Goal: Task Accomplishment & Management: Manage account settings

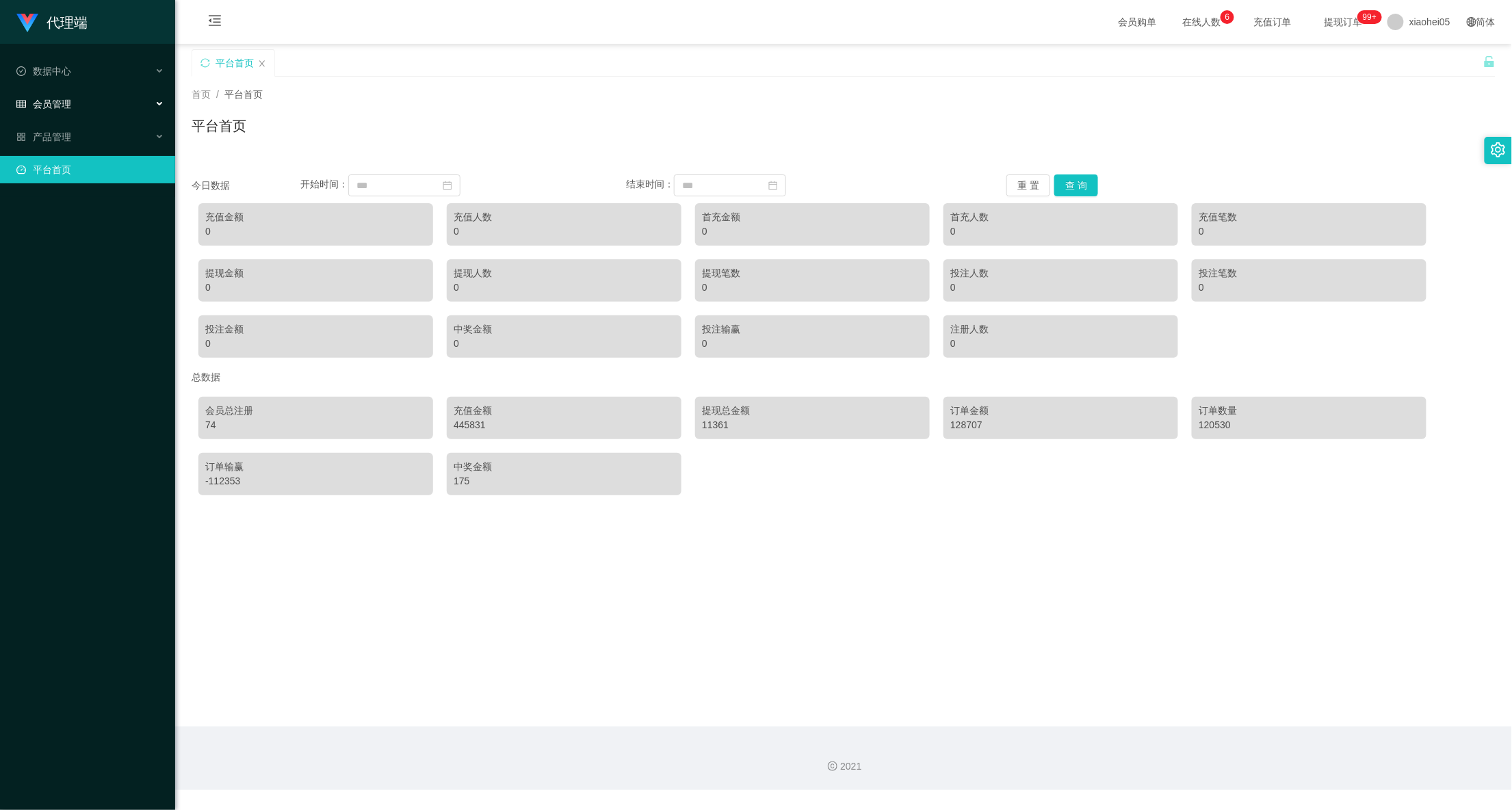
click at [126, 97] on div "会员管理" at bounding box center [88, 104] width 175 height 27
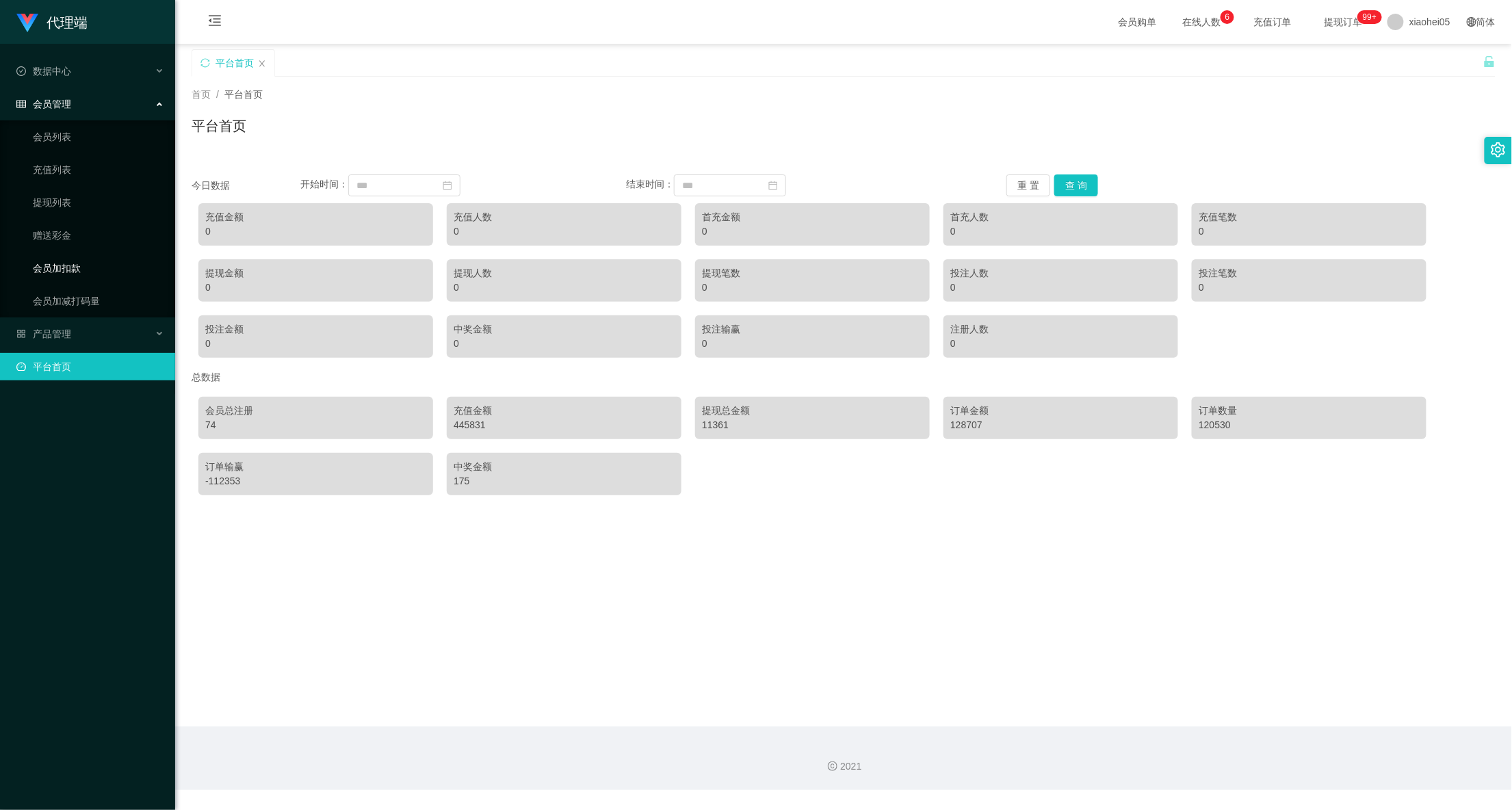
click at [74, 264] on link "会员加扣款" at bounding box center [98, 268] width 131 height 27
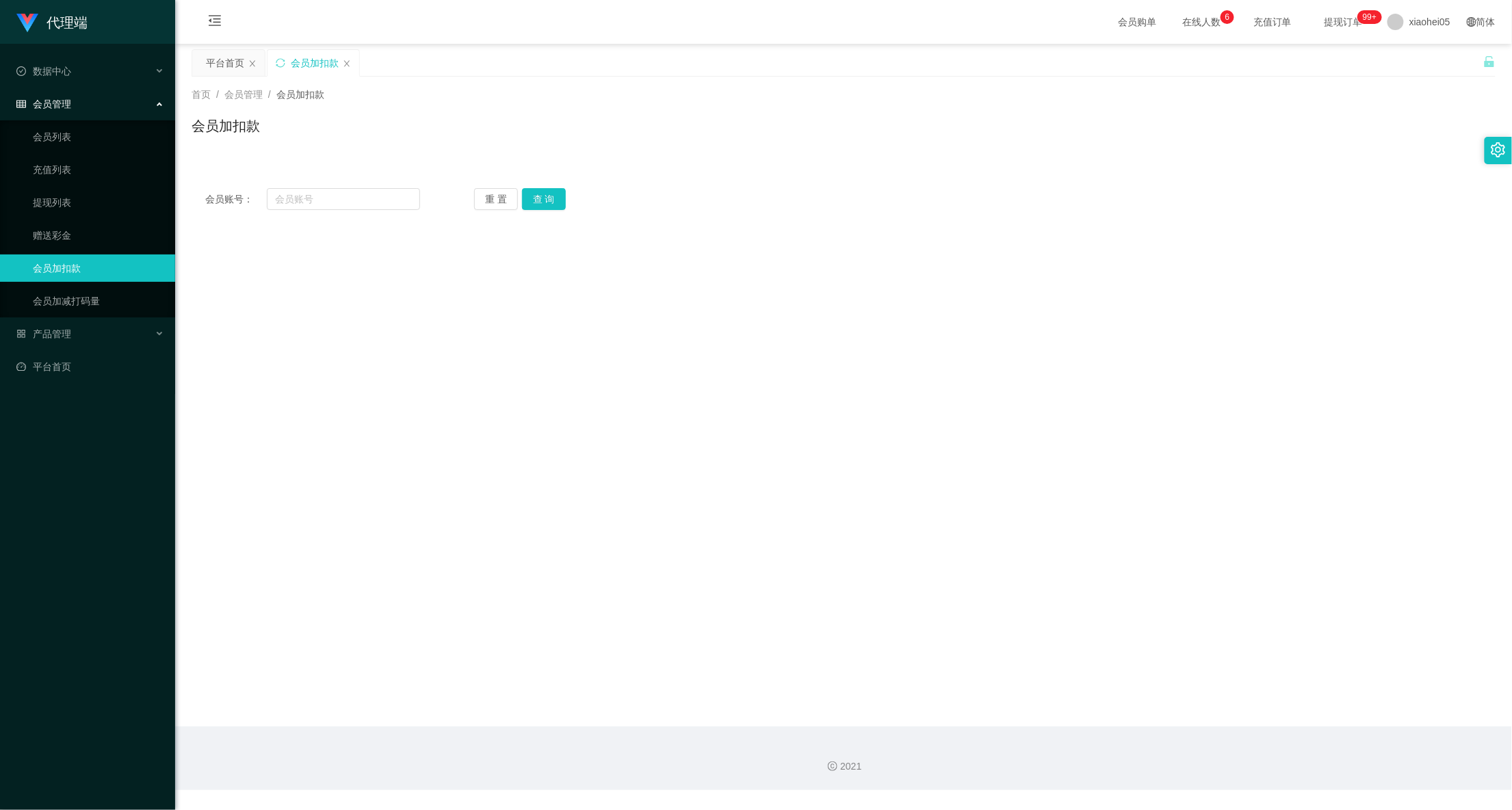
drag, startPoint x: 1175, startPoint y: 199, endPoint x: 1407, endPoint y: 67, distance: 266.9
click at [1174, 199] on div "会员账号： 重 置 查 询" at bounding box center [843, 199] width 1304 height 22
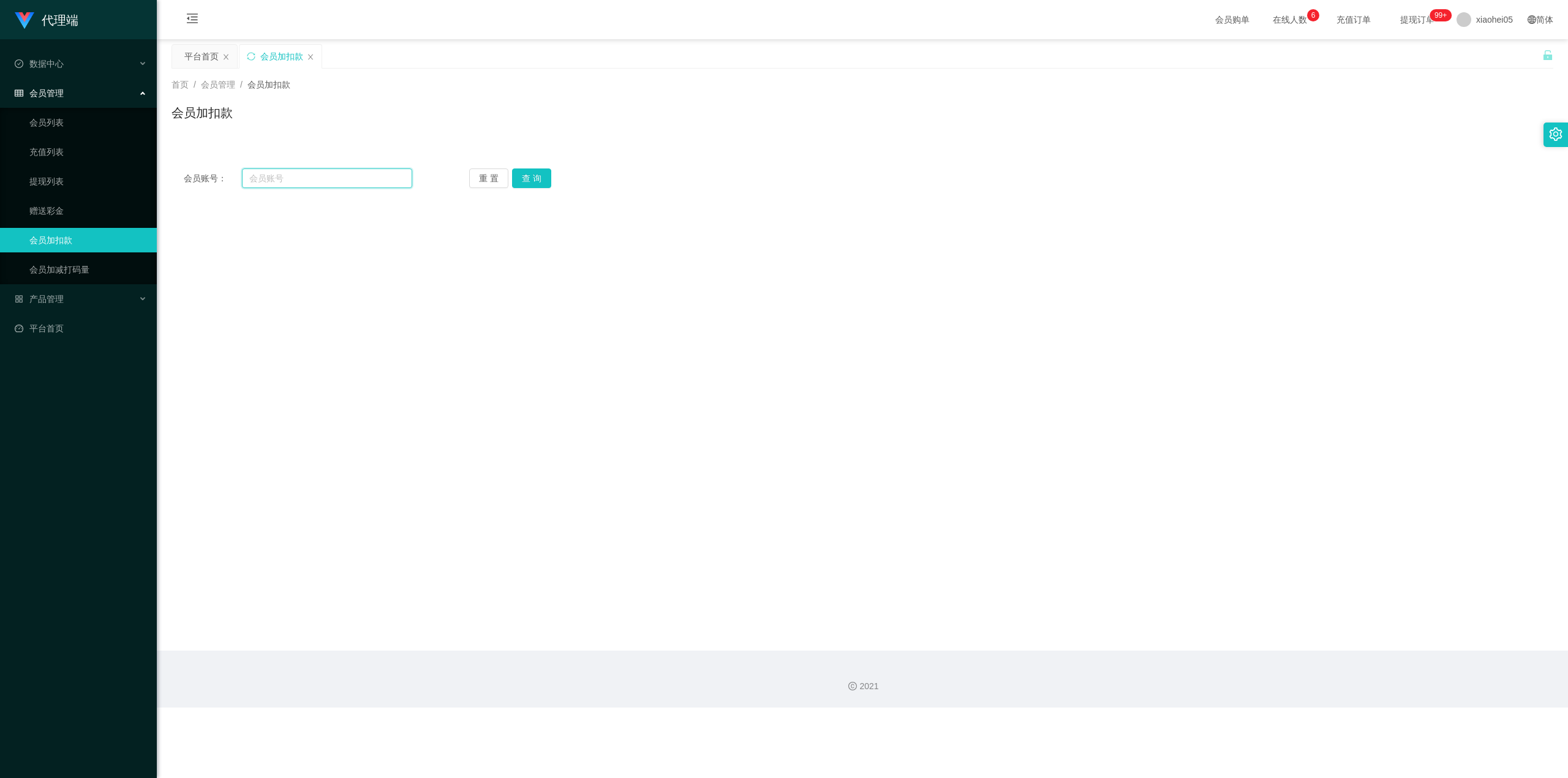
click at [346, 171] on input "text" at bounding box center [327, 178] width 171 height 19
paste input "Tiong99"
type input "Tiong99"
click at [537, 189] on div "会员账号： Tiong99 重 置 查 询 会员账号 会员姓名 账号余额 操作类型 人工加款 人工扣款 金额 确 定" at bounding box center [862, 178] width 1382 height 44
click at [545, 177] on button "查 询" at bounding box center [531, 178] width 39 height 19
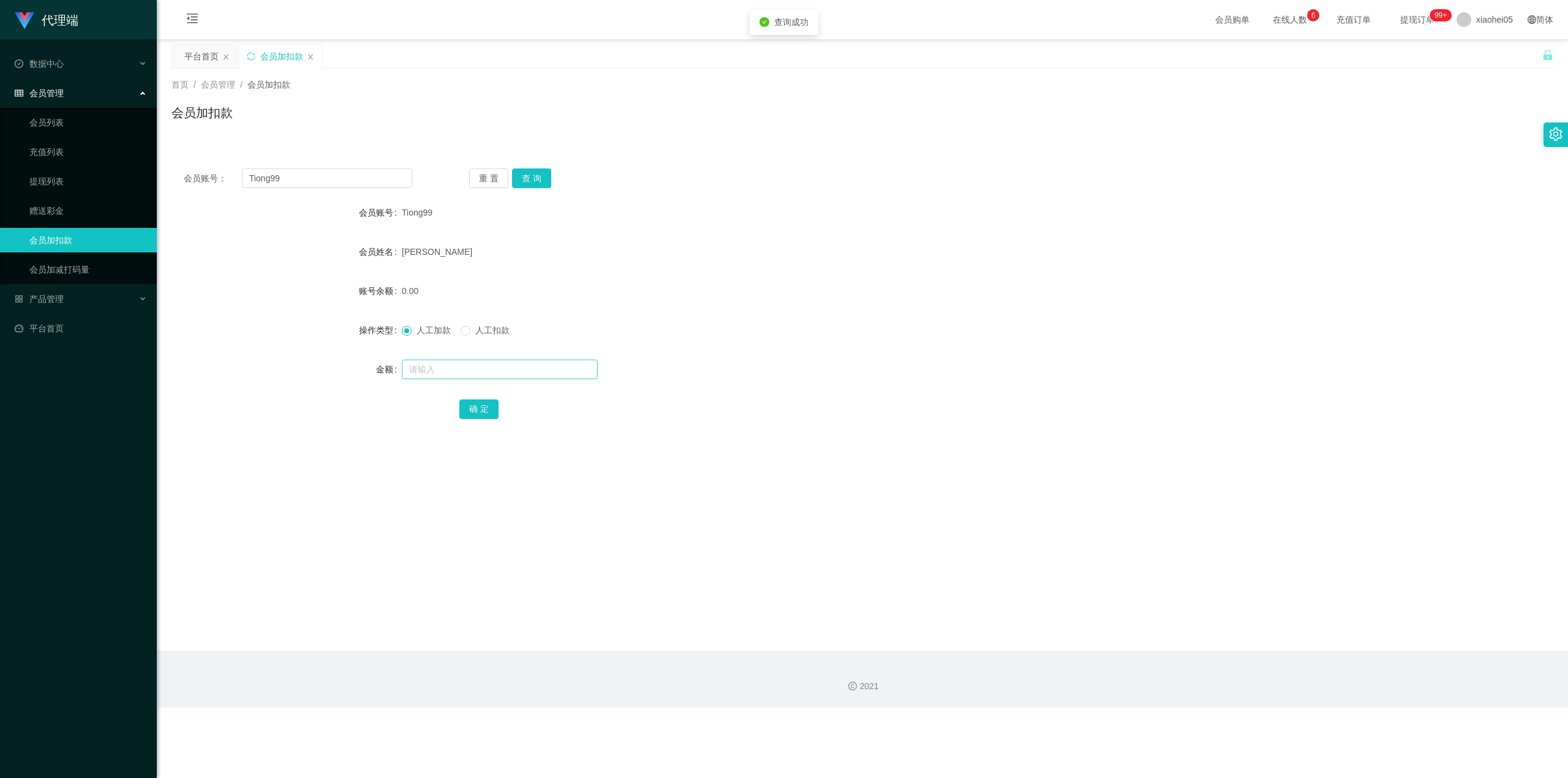
drag, startPoint x: 515, startPoint y: 366, endPoint x: 518, endPoint y: 375, distance: 9.5
click at [515, 367] on div at bounding box center [805, 370] width 806 height 24
click at [518, 386] on form "会员账号 Tiong99 会员姓名 [PERSON_NAME] 账号余额 0.00 操作类型 人工加款 人工扣款 金额 确 定" at bounding box center [862, 310] width 1382 height 220
click at [522, 375] on input "text" at bounding box center [500, 369] width 196 height 19
type input "15"
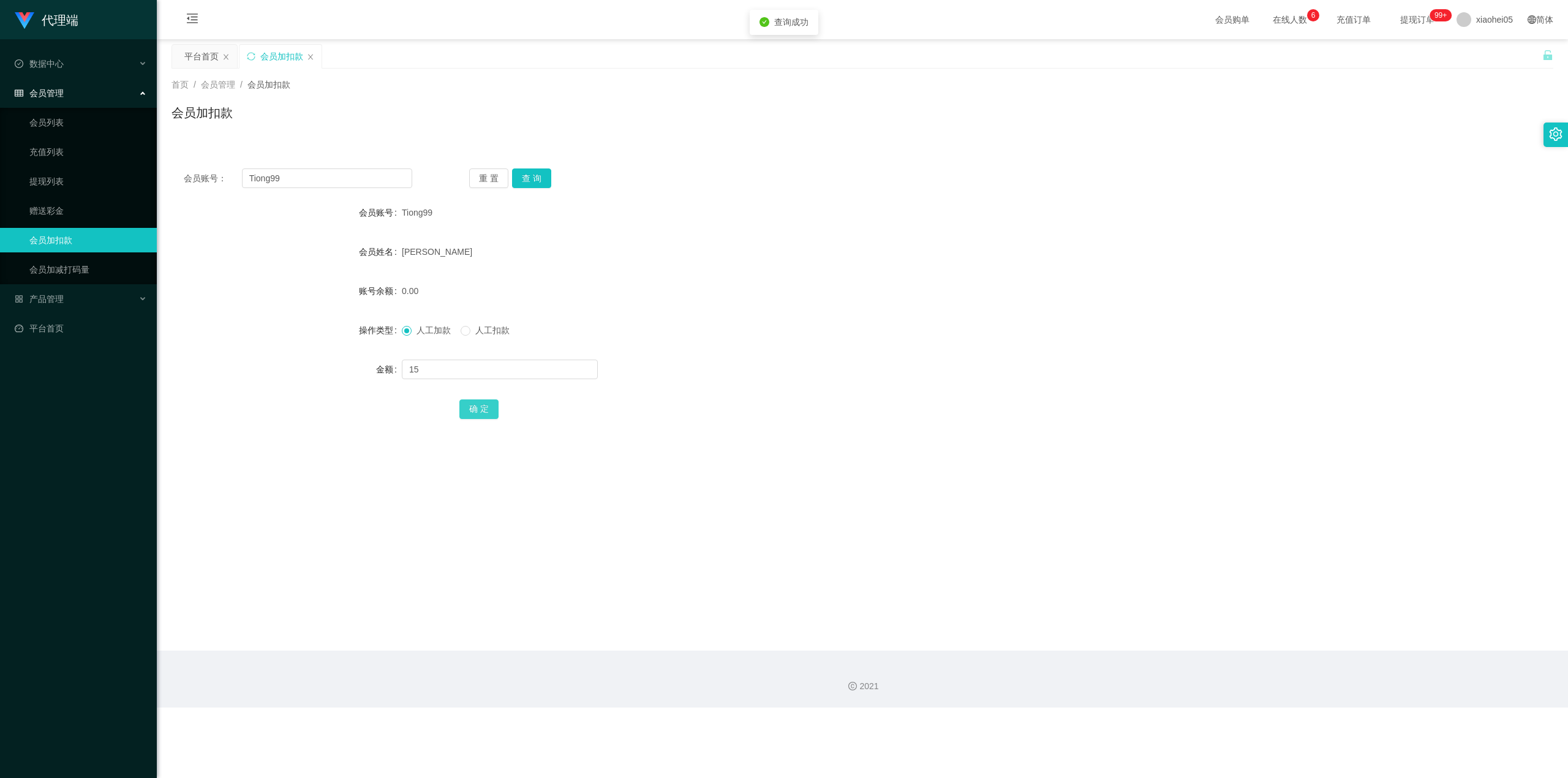
click at [490, 414] on button "确 定" at bounding box center [479, 409] width 39 height 19
click at [786, 299] on div "15.00" at bounding box center [805, 291] width 806 height 24
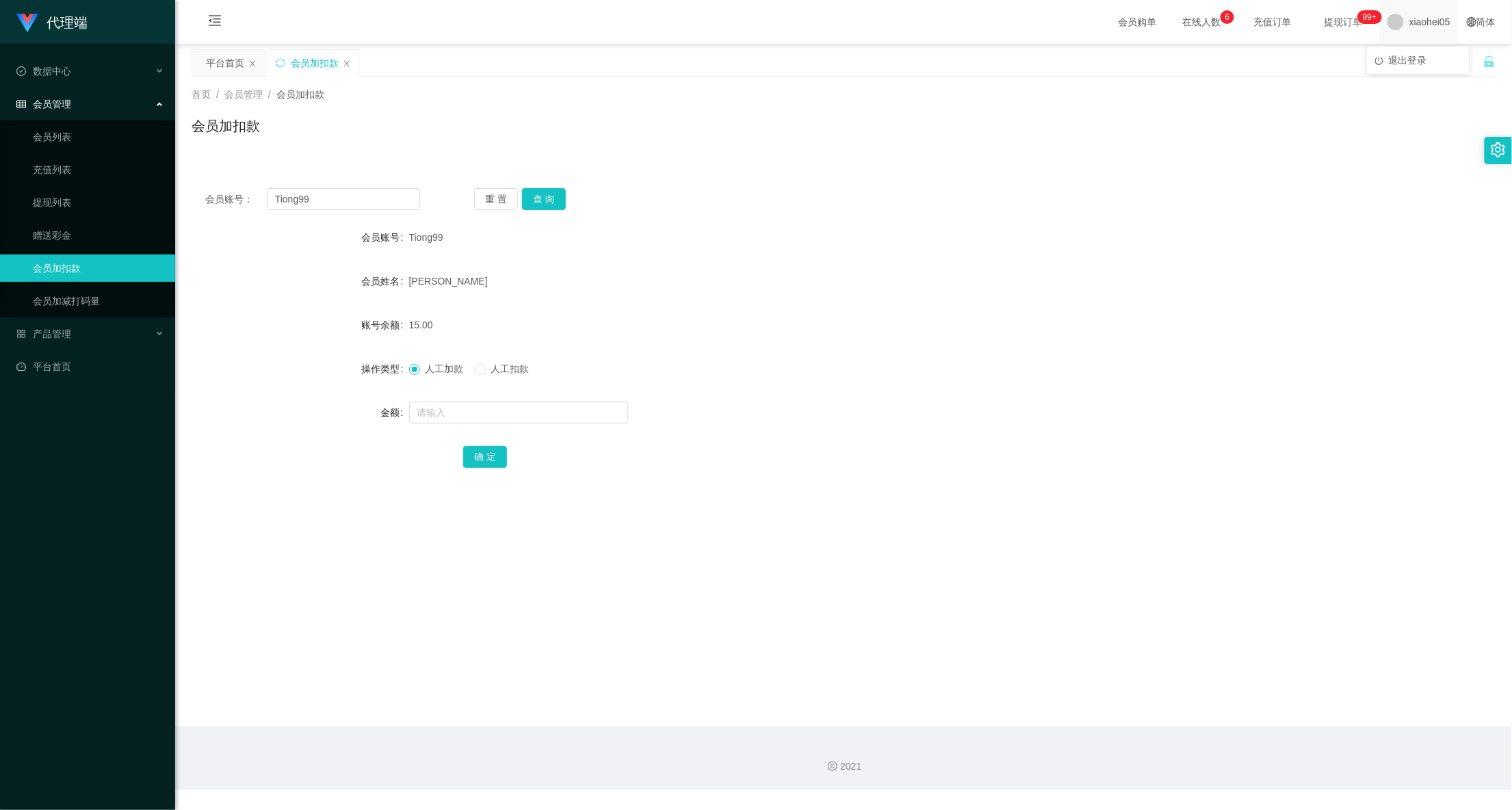
click at [1413, 14] on span "xiaohei05" at bounding box center [1429, 22] width 41 height 43
click at [1424, 51] on li "退出登录" at bounding box center [1419, 60] width 103 height 22
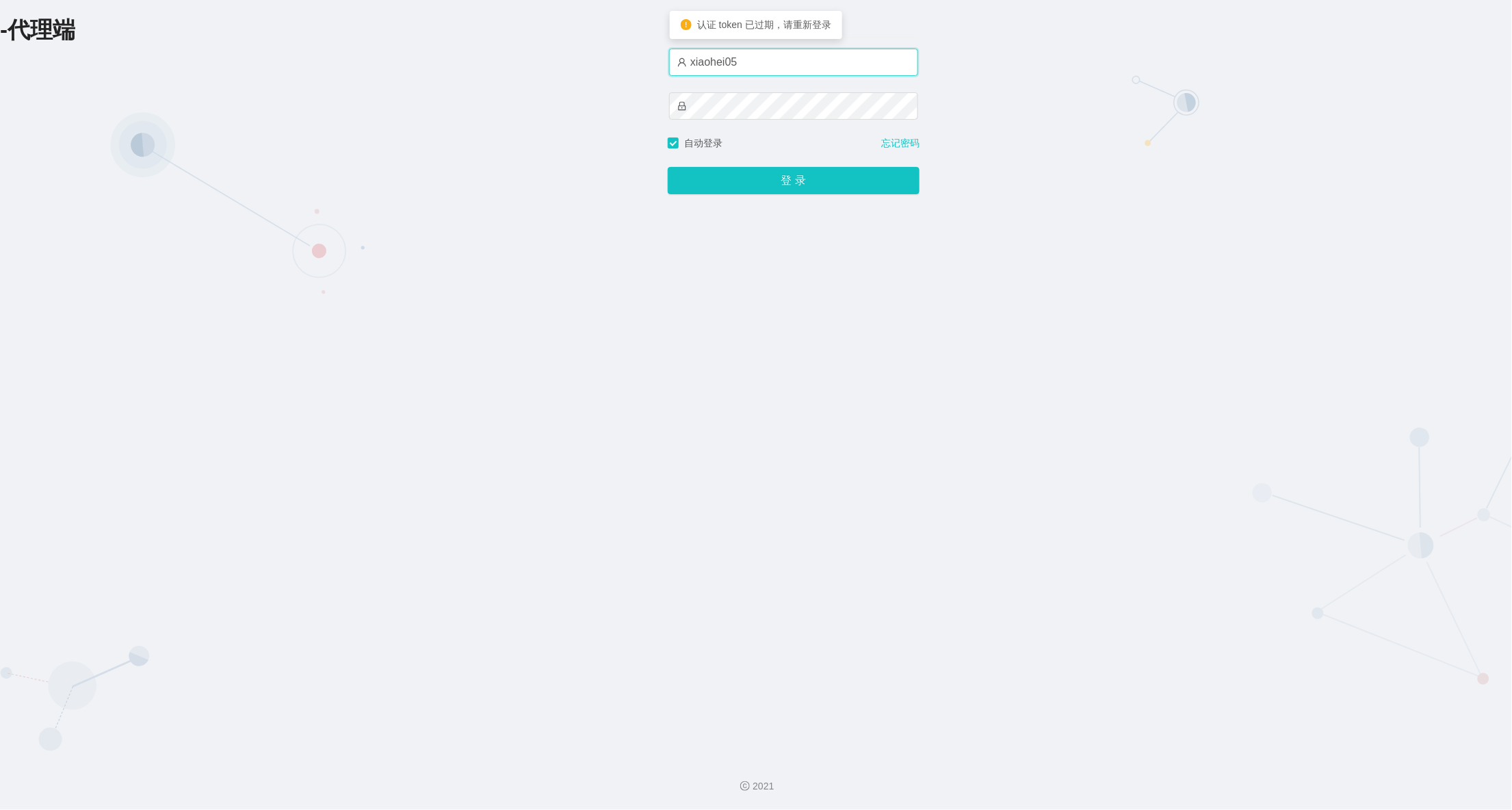
click at [736, 75] on input "xiaohei05" at bounding box center [794, 62] width 249 height 27
type input "xiaohei03"
click at [708, 190] on button "登 录" at bounding box center [793, 181] width 252 height 27
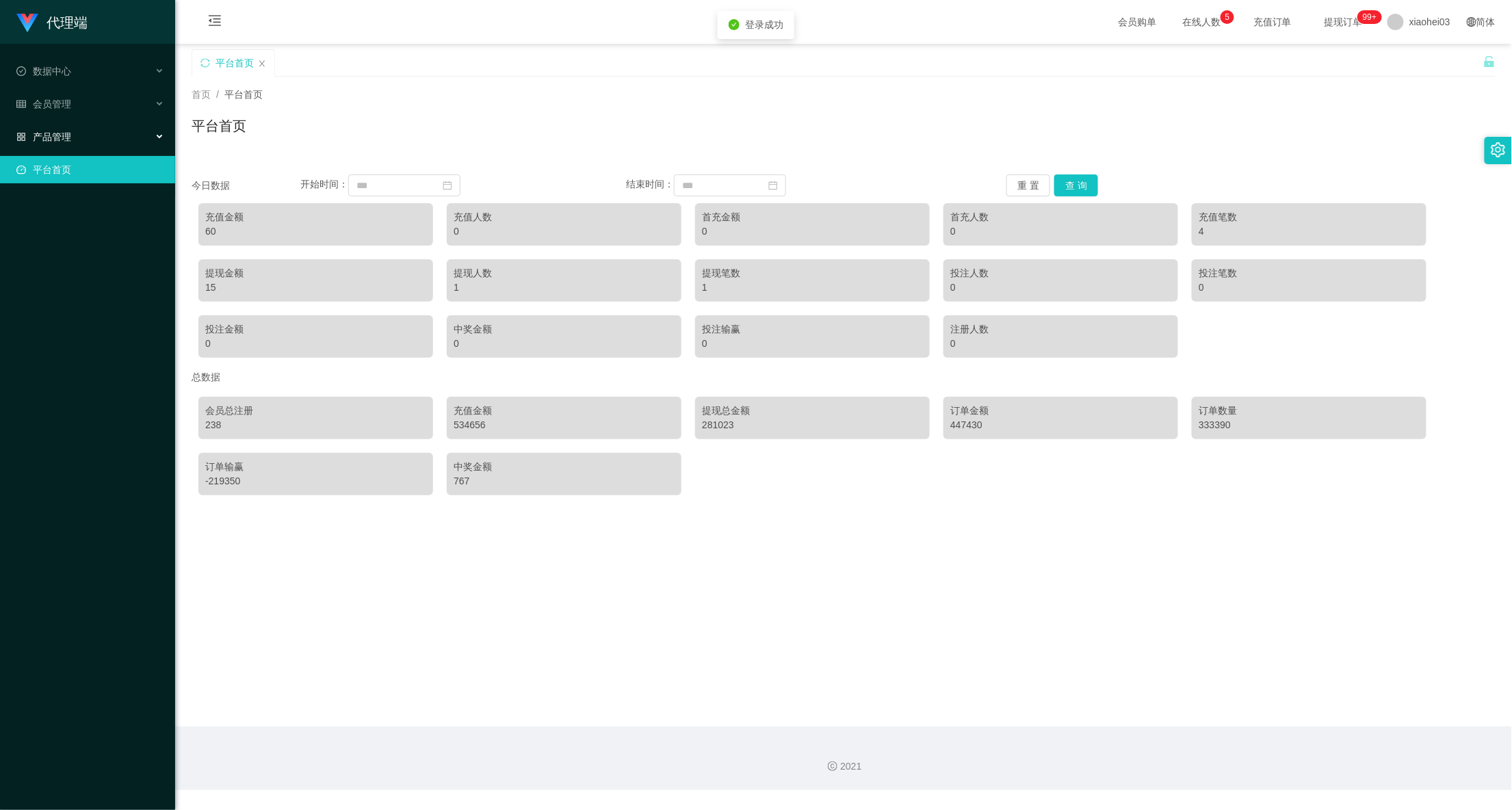
click at [109, 135] on div "产品管理" at bounding box center [88, 137] width 175 height 27
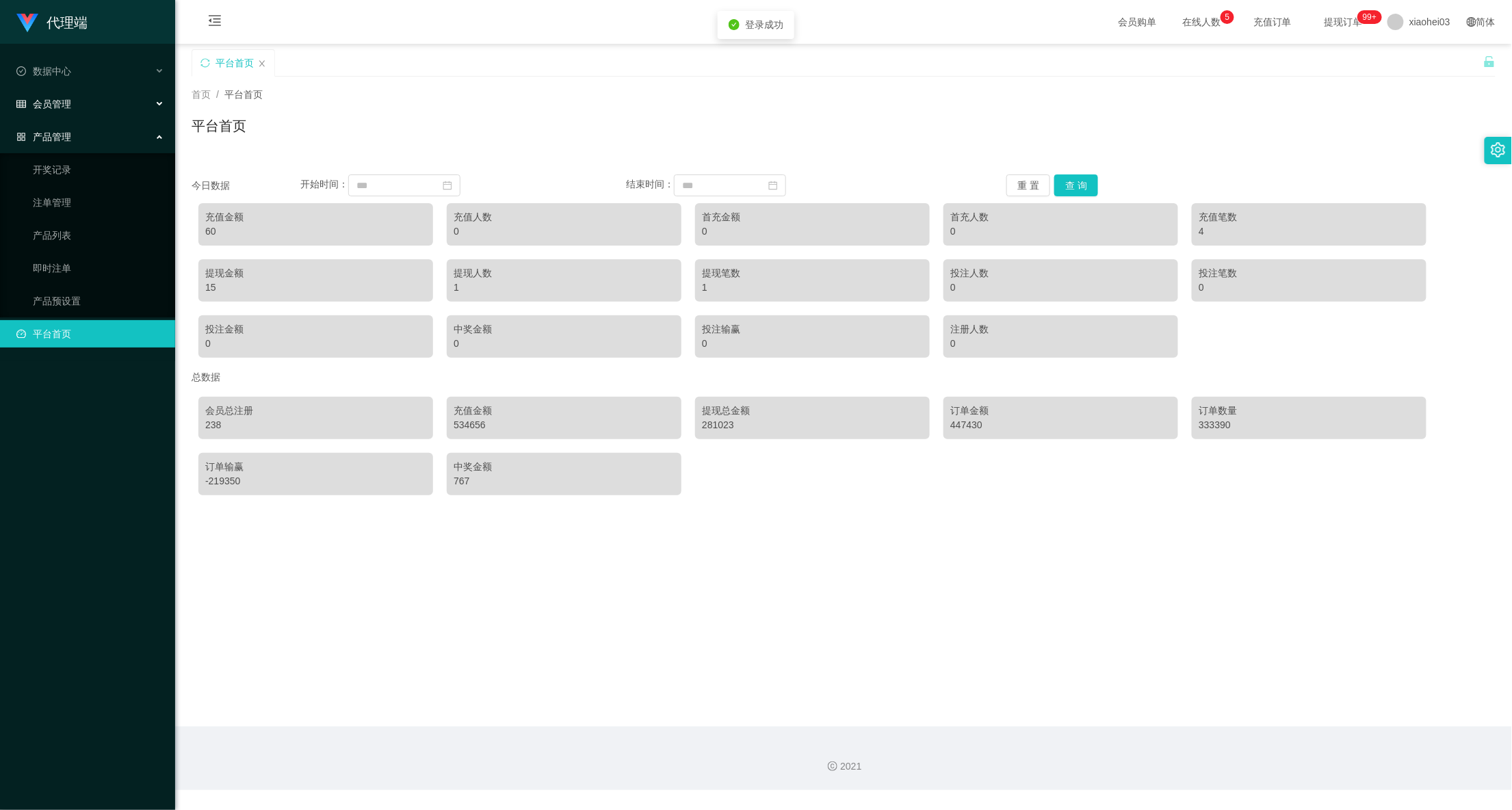
click at [113, 94] on div "会员管理" at bounding box center [88, 104] width 175 height 27
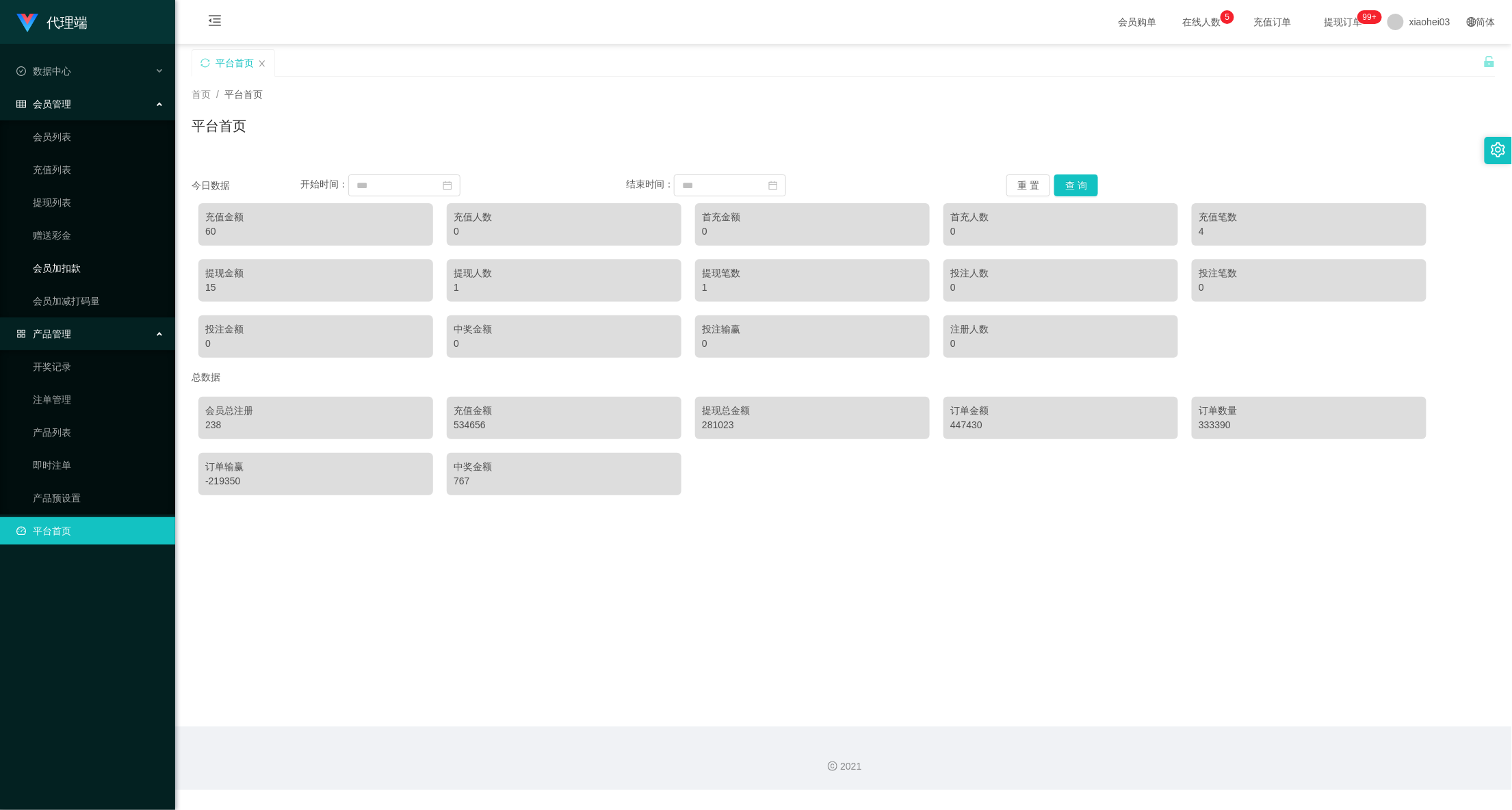
click at [90, 264] on link "会员加扣款" at bounding box center [98, 268] width 131 height 27
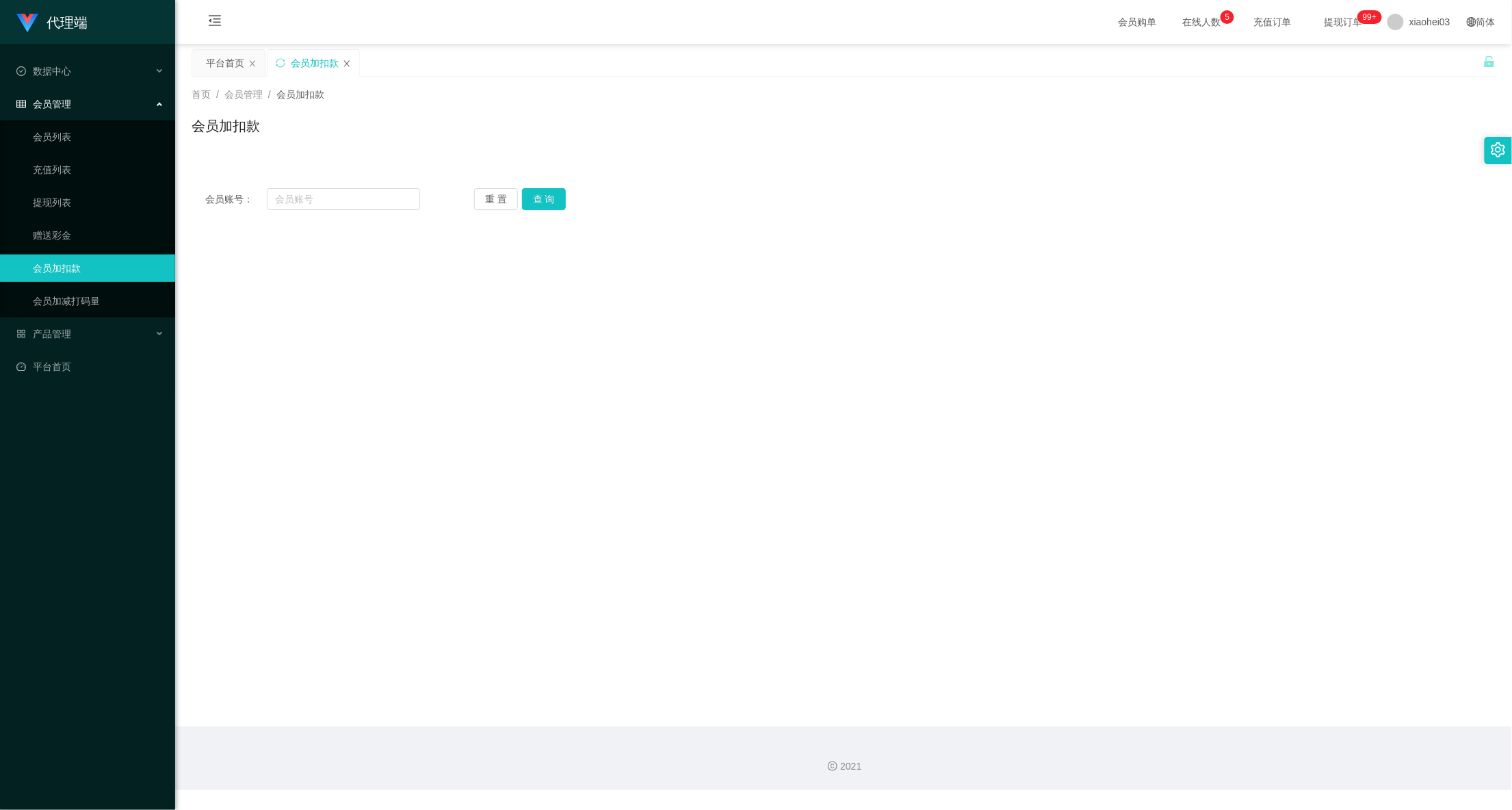
click at [347, 63] on icon "图标: close" at bounding box center [347, 64] width 6 height 6
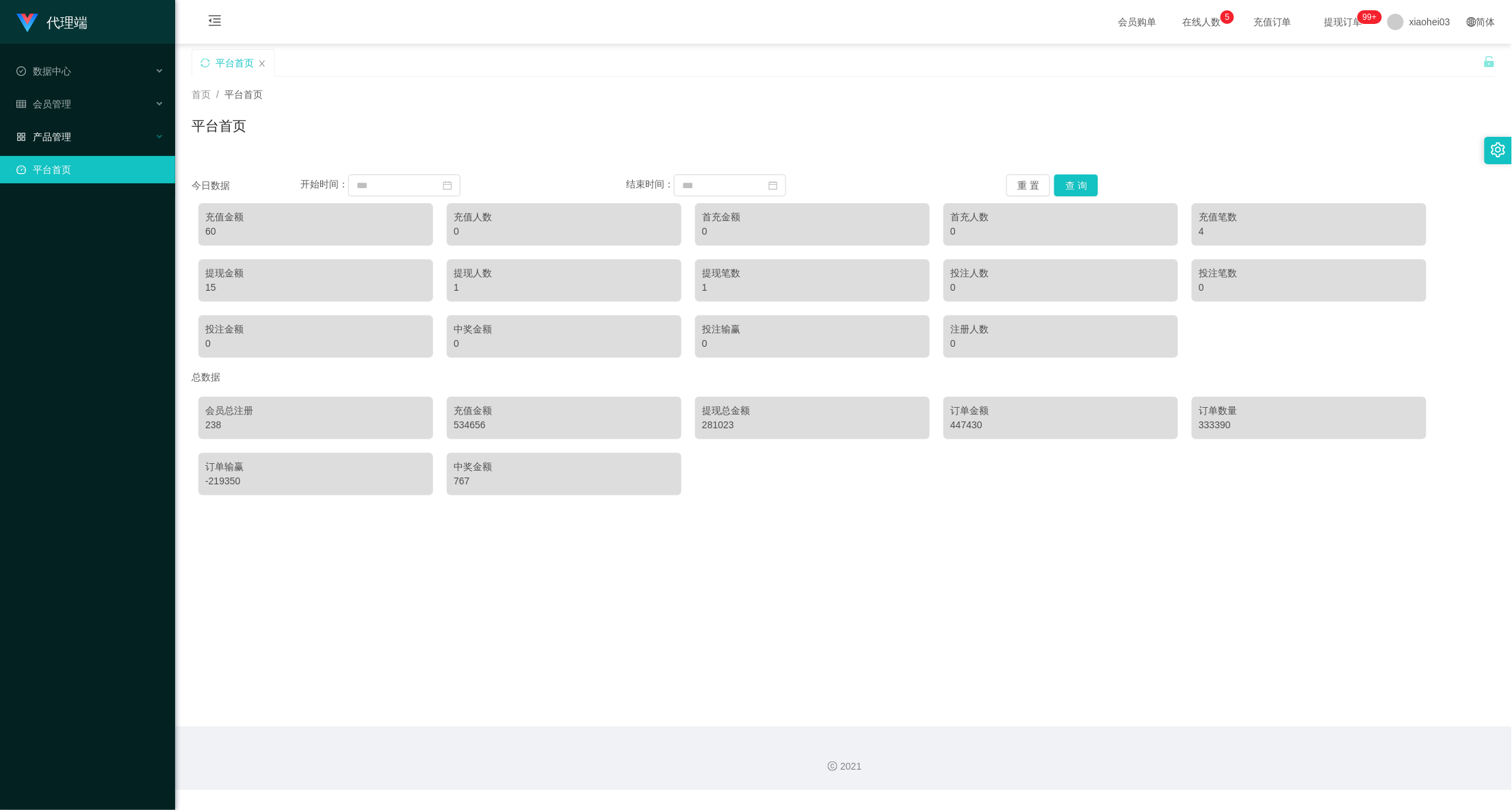
click at [71, 123] on div "产品管理" at bounding box center [88, 137] width 175 height 27
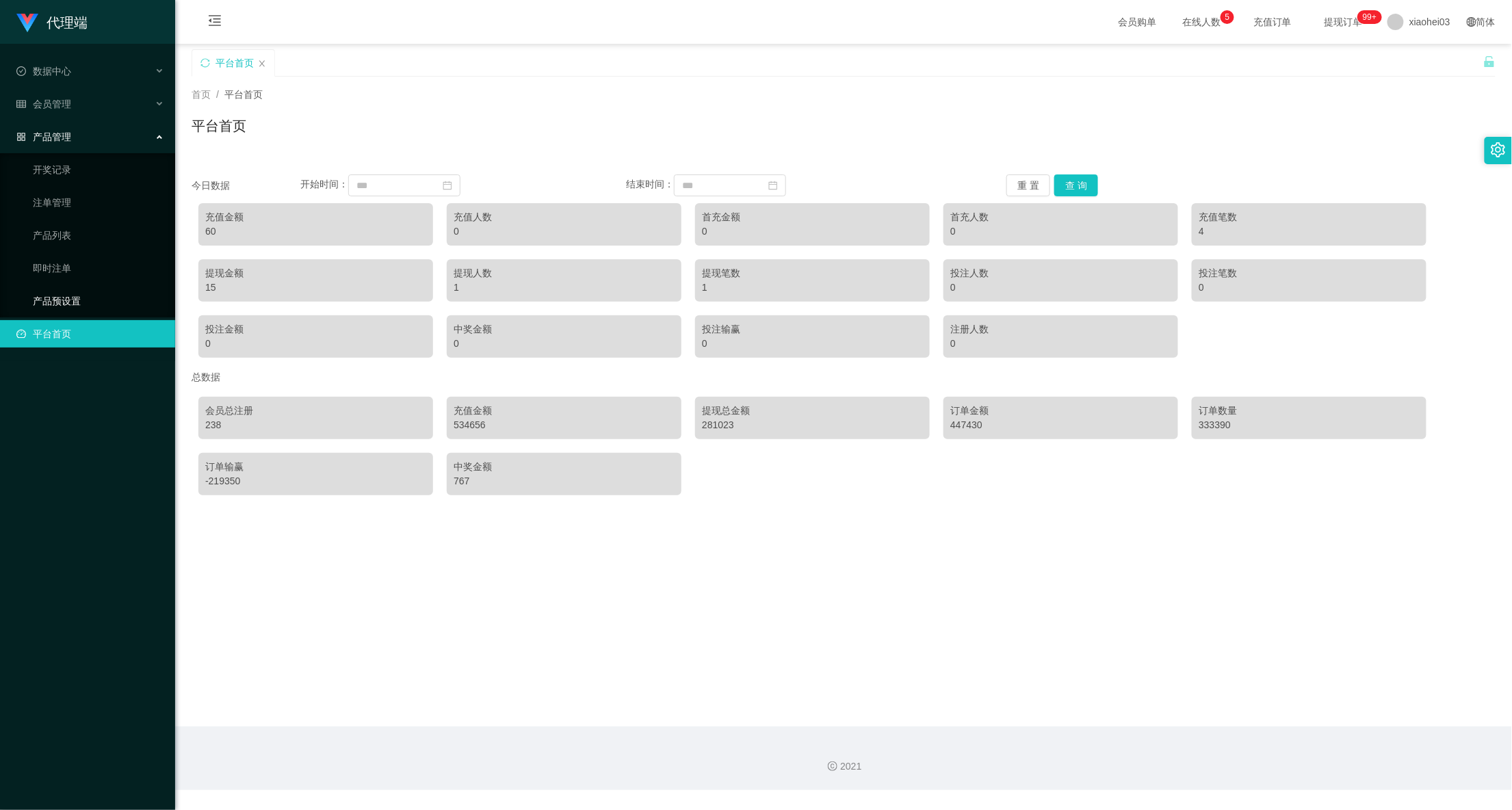
click at [48, 293] on link "产品预设置" at bounding box center [98, 301] width 131 height 27
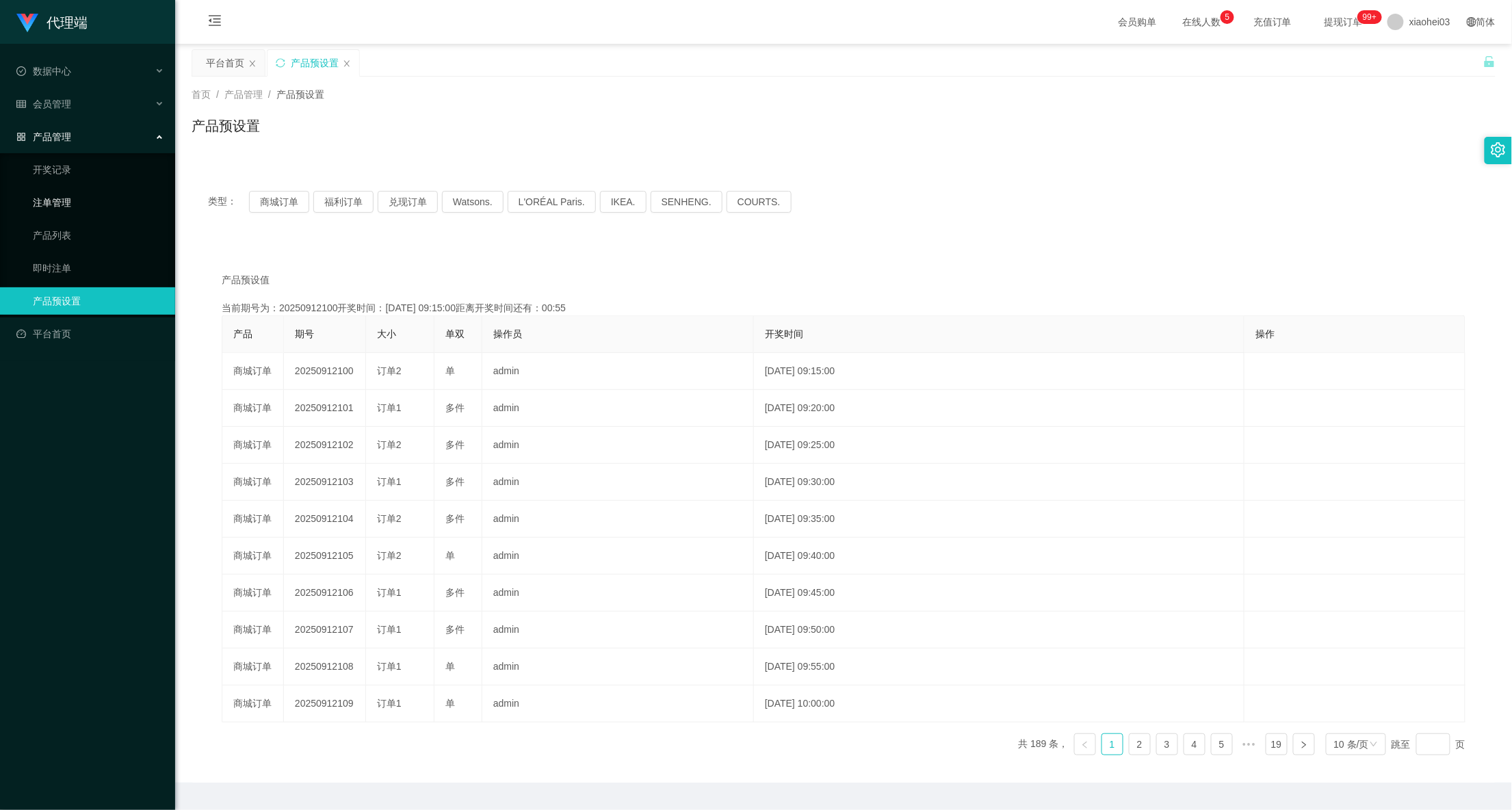
click at [92, 195] on link "注单管理" at bounding box center [98, 203] width 131 height 27
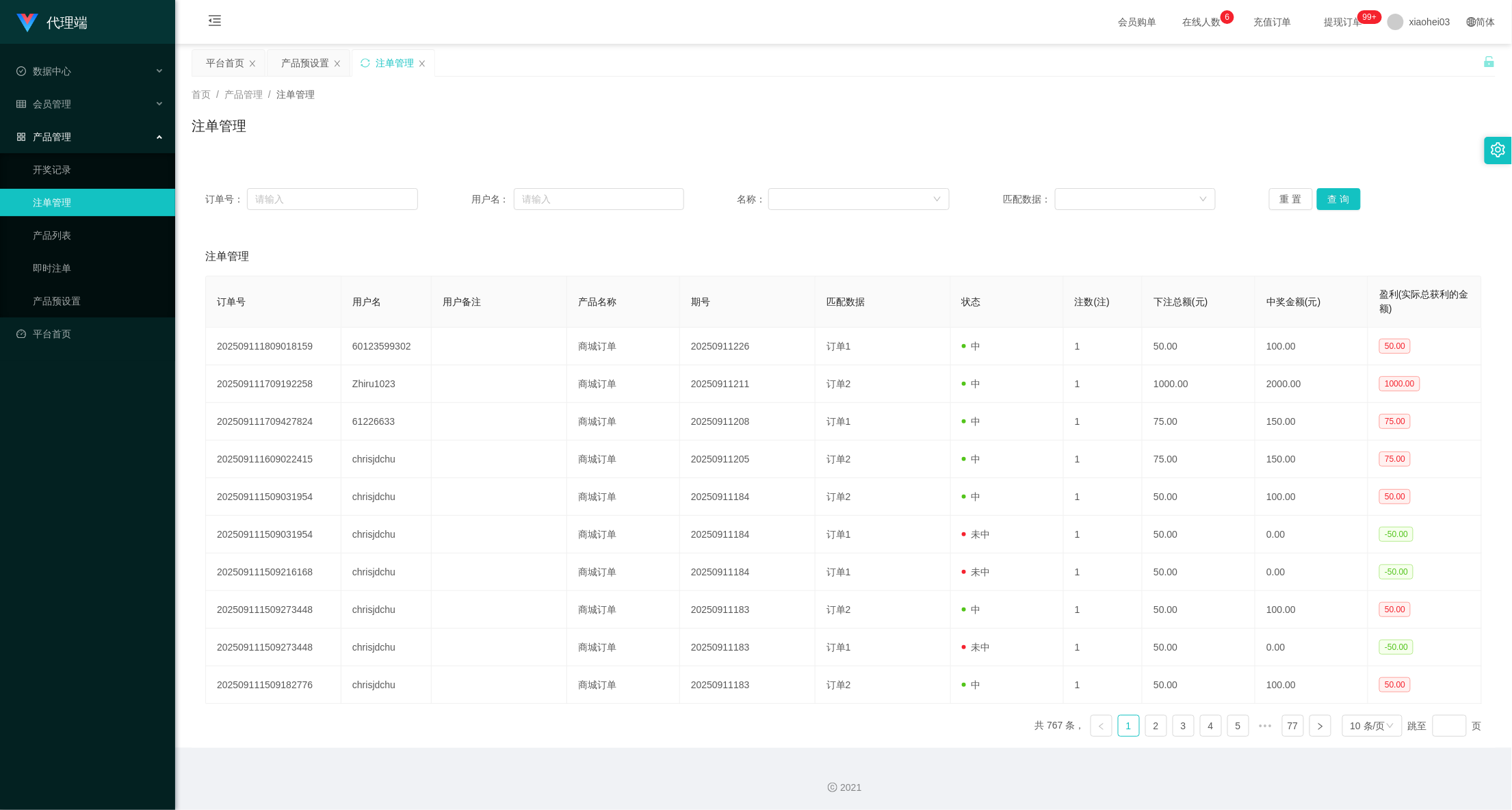
click at [121, 132] on div "产品管理" at bounding box center [88, 137] width 175 height 27
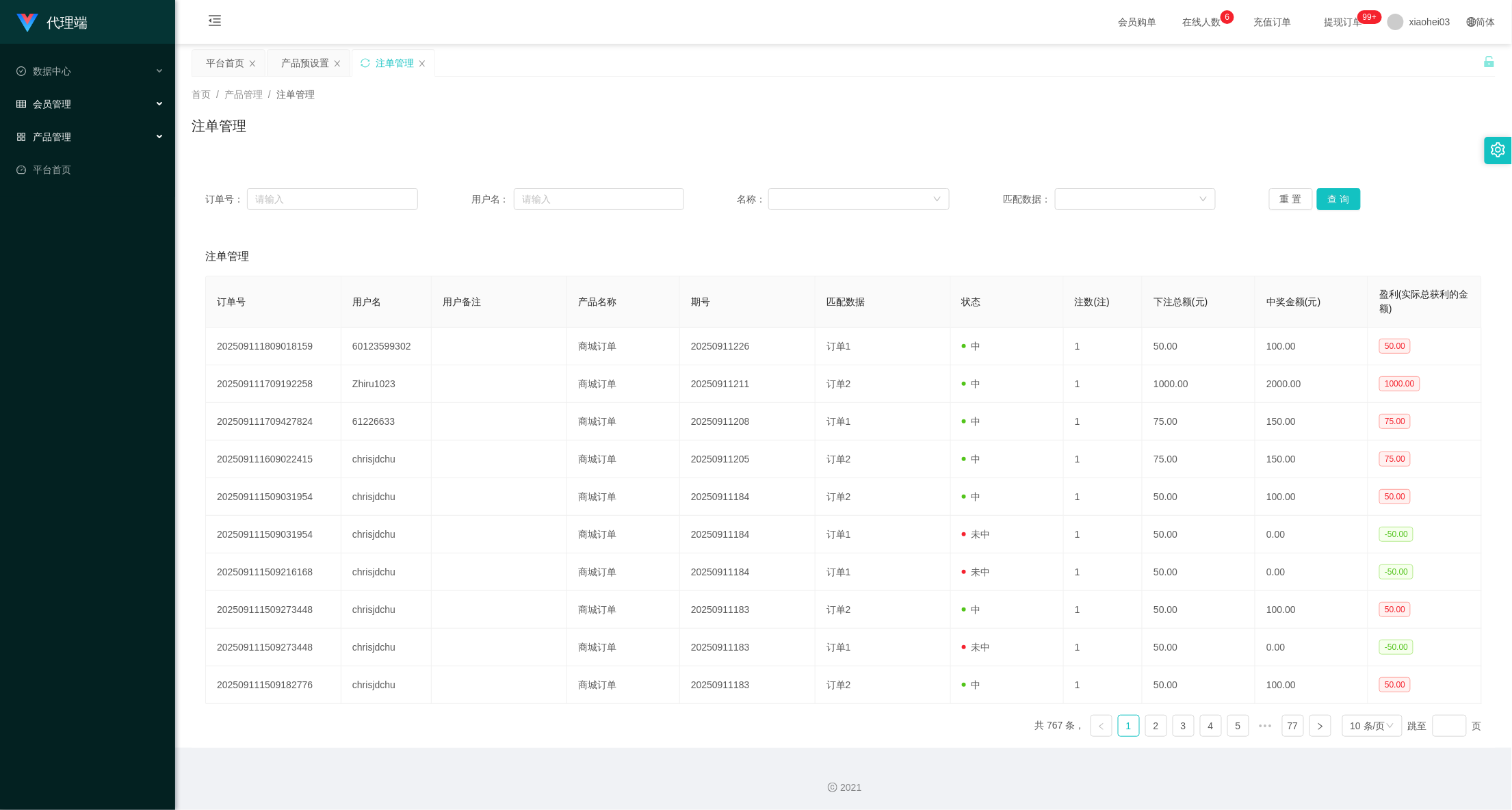
click at [130, 105] on div "会员管理" at bounding box center [88, 104] width 175 height 27
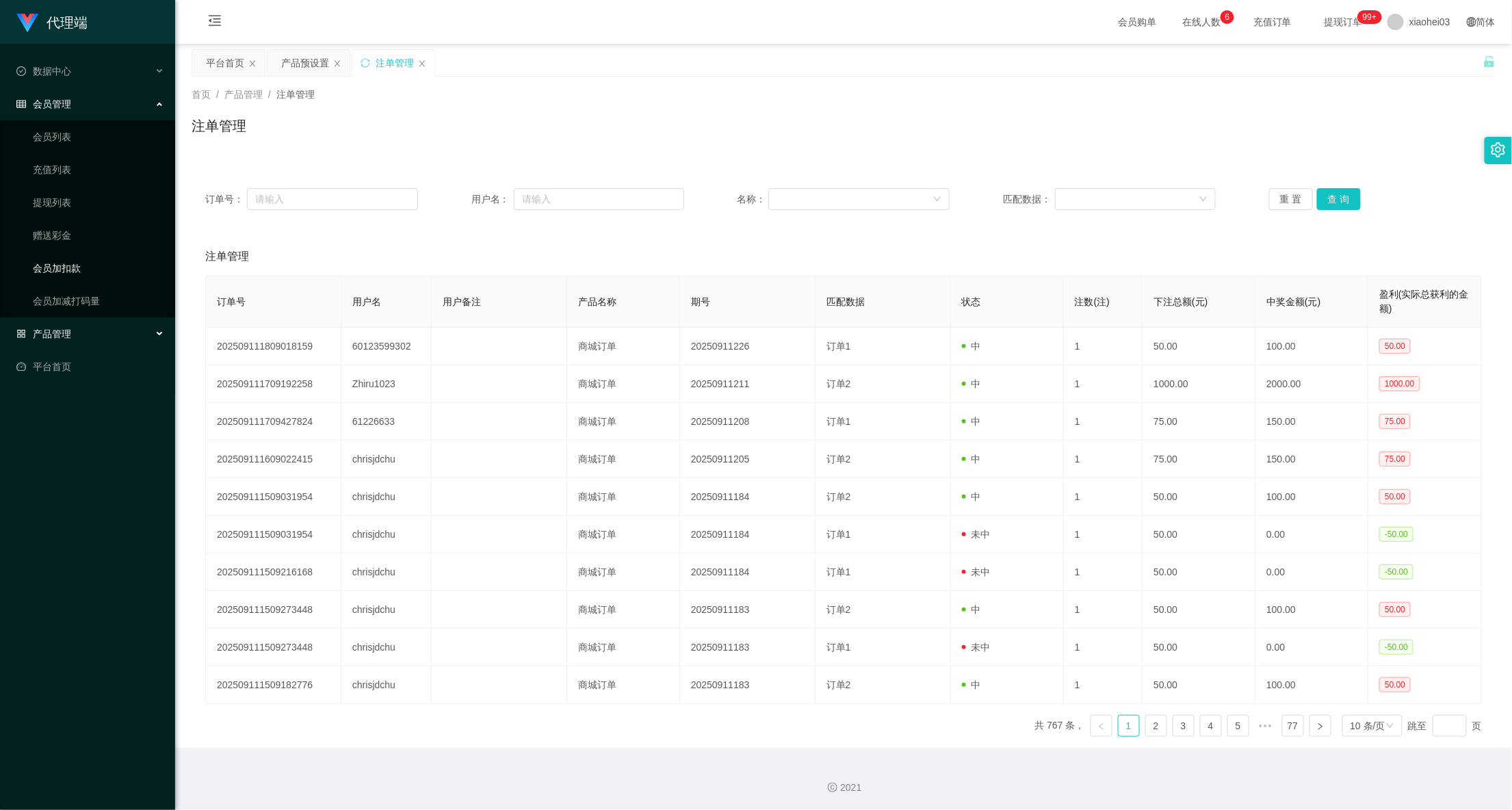
click at [97, 261] on link "会员加扣款" at bounding box center [98, 268] width 131 height 27
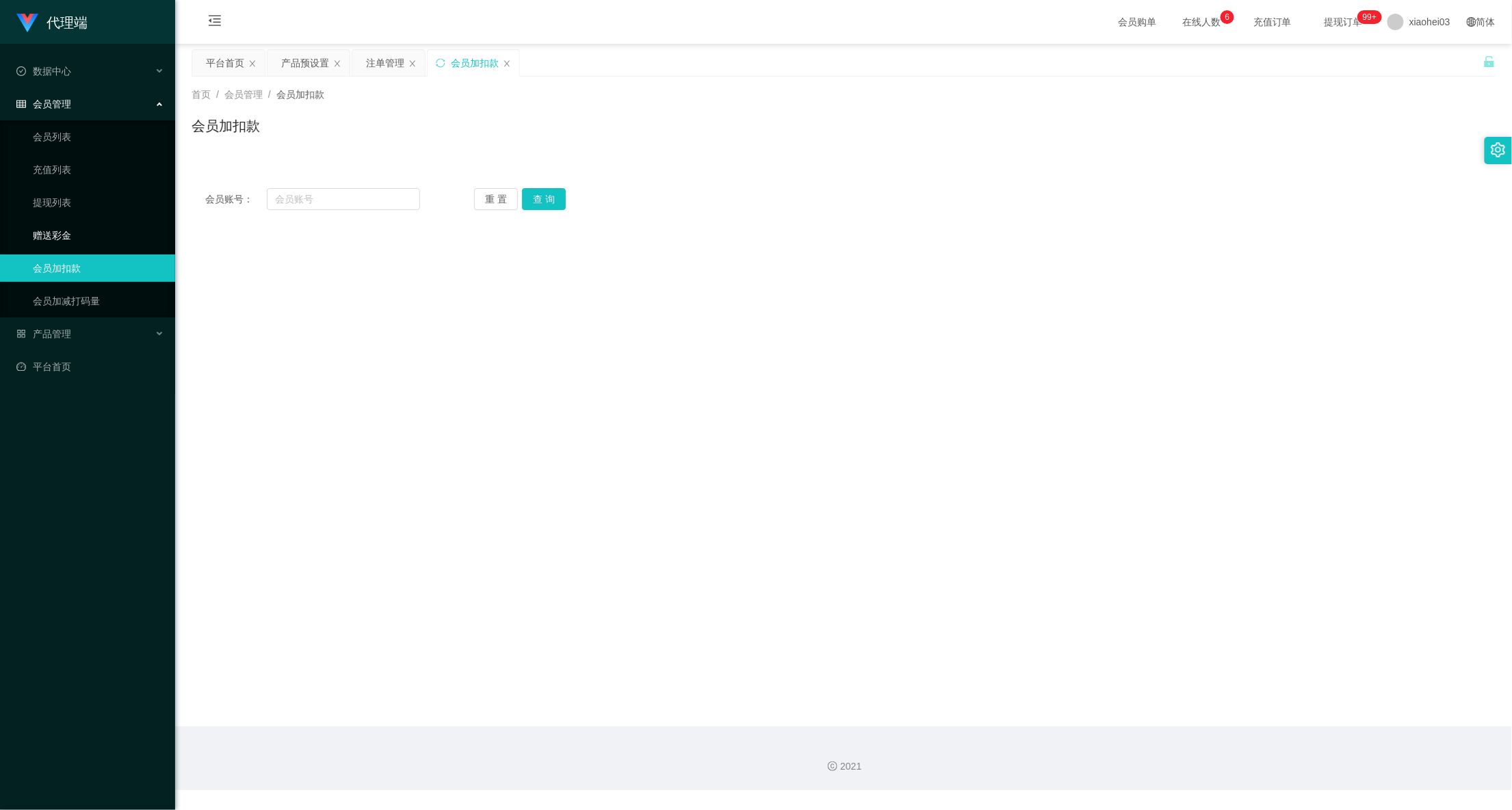
click at [76, 225] on link "赠送彩金" at bounding box center [98, 236] width 131 height 27
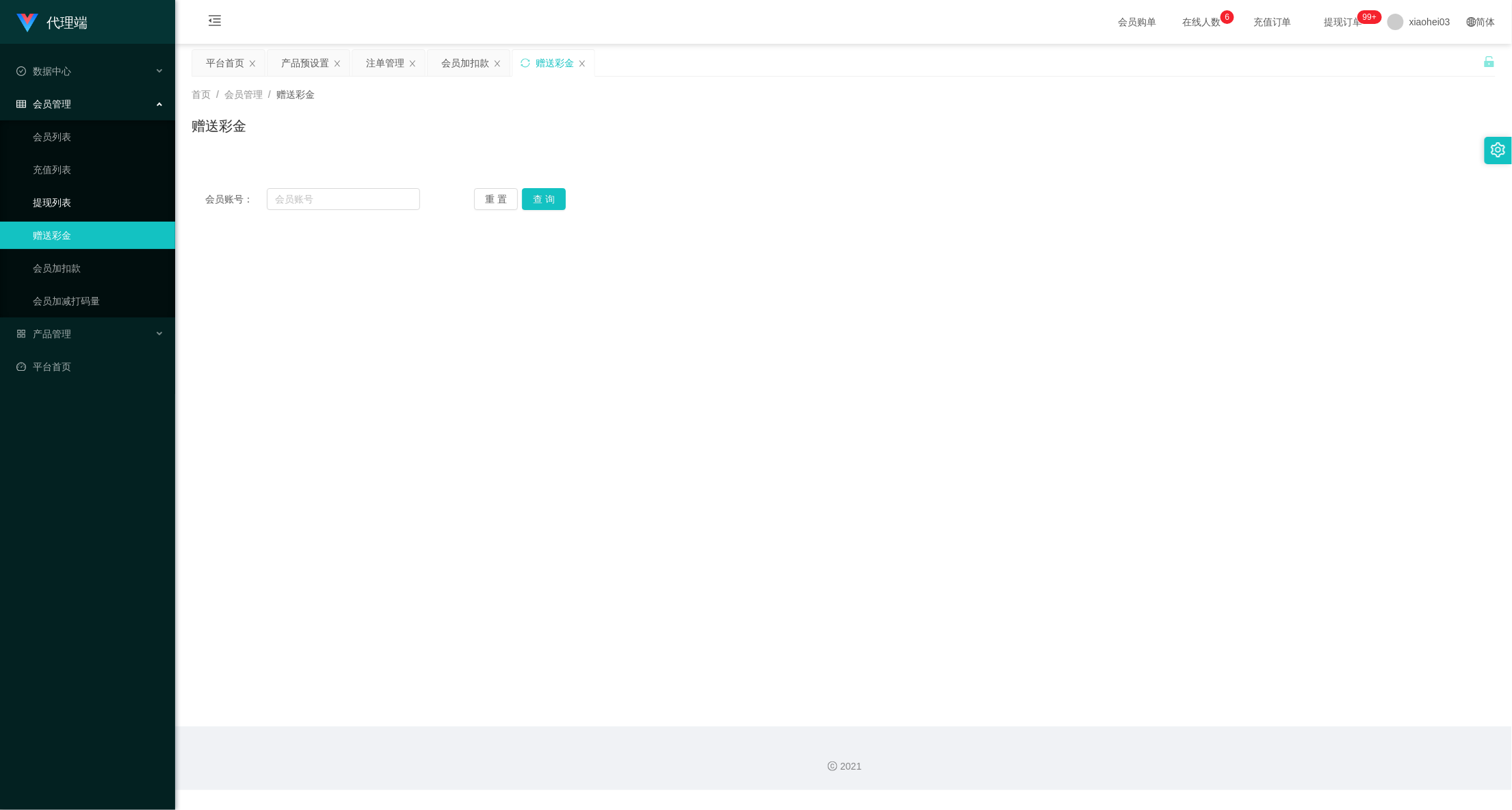
click at [97, 203] on link "提现列表" at bounding box center [98, 203] width 131 height 27
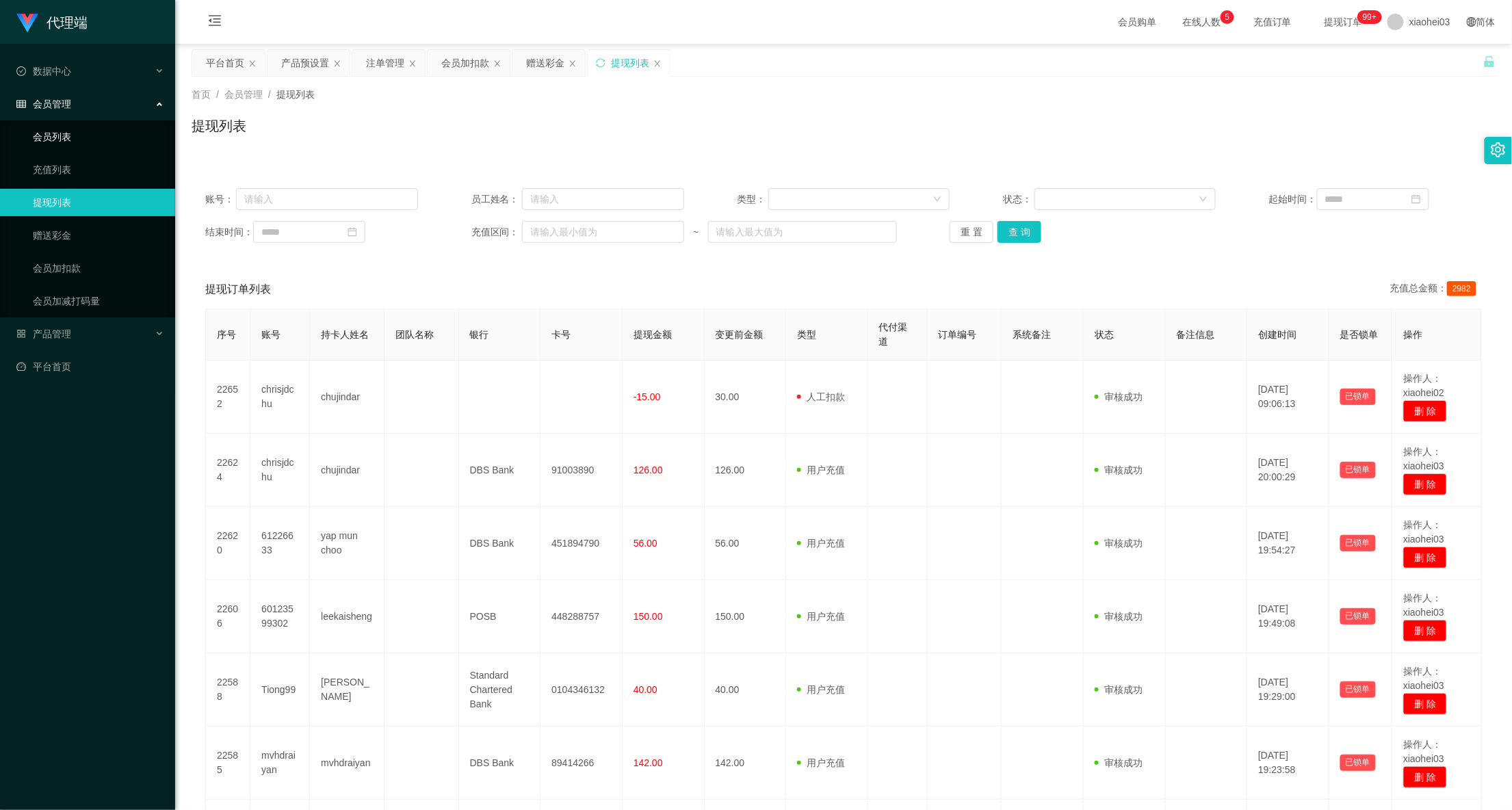
click at [76, 138] on link "会员列表" at bounding box center [98, 137] width 131 height 27
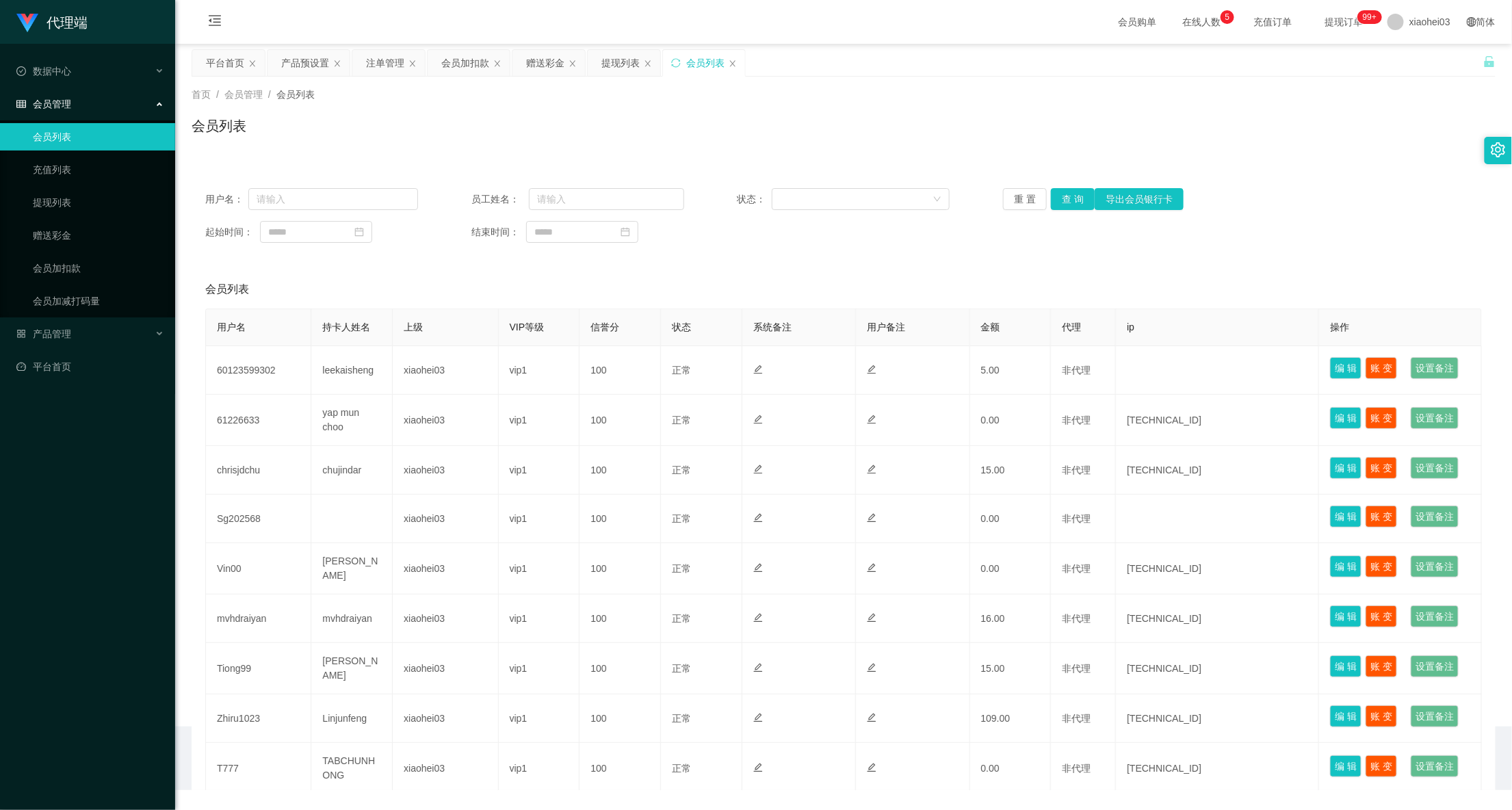
click at [104, 102] on div "会员管理" at bounding box center [88, 104] width 175 height 27
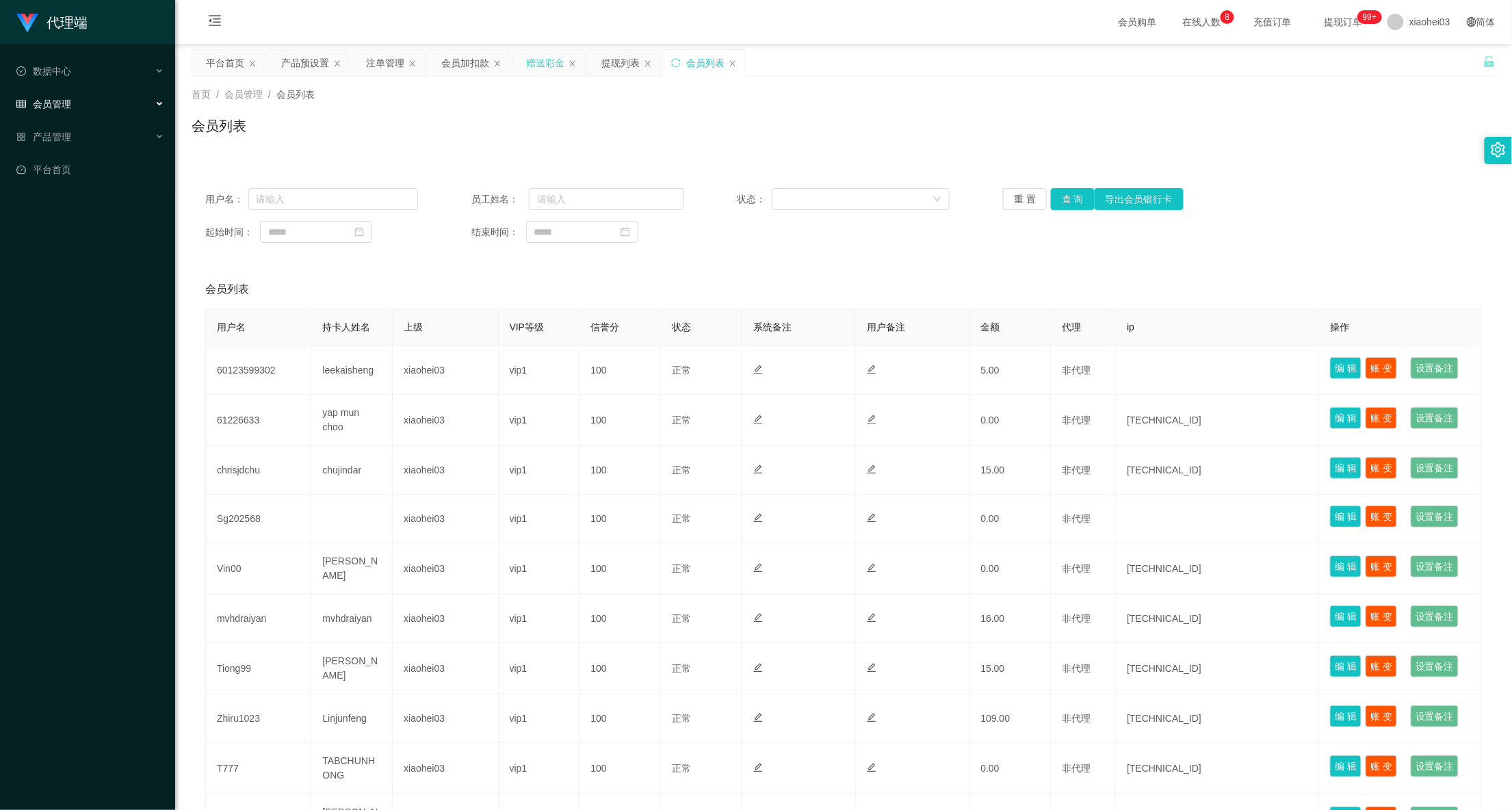
click at [571, 72] on div "赠送彩金" at bounding box center [549, 63] width 72 height 26
click at [543, 67] on div "赠送彩金" at bounding box center [545, 63] width 39 height 26
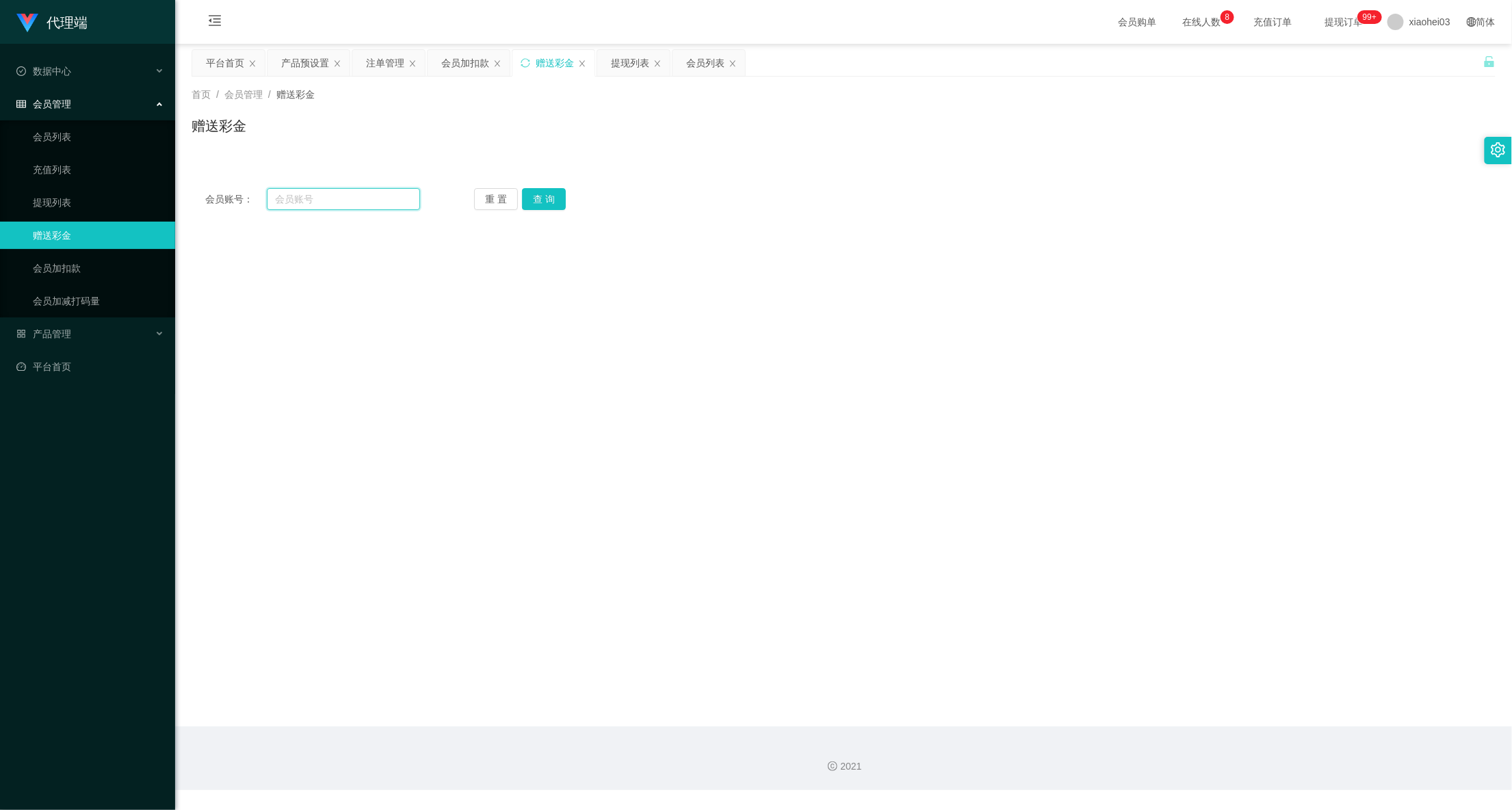
click at [338, 195] on input "text" at bounding box center [343, 199] width 154 height 22
paste input "Tiong99"
type input "Tiong99"
click at [536, 197] on button "查 询" at bounding box center [544, 199] width 43 height 22
click at [497, 427] on form "会员账号 Tiong99 会员姓名 [PERSON_NAME] 账号余额 30.00 操作类型 彩金加款 彩金扣款 金额 确 定" at bounding box center [843, 347] width 1304 height 246
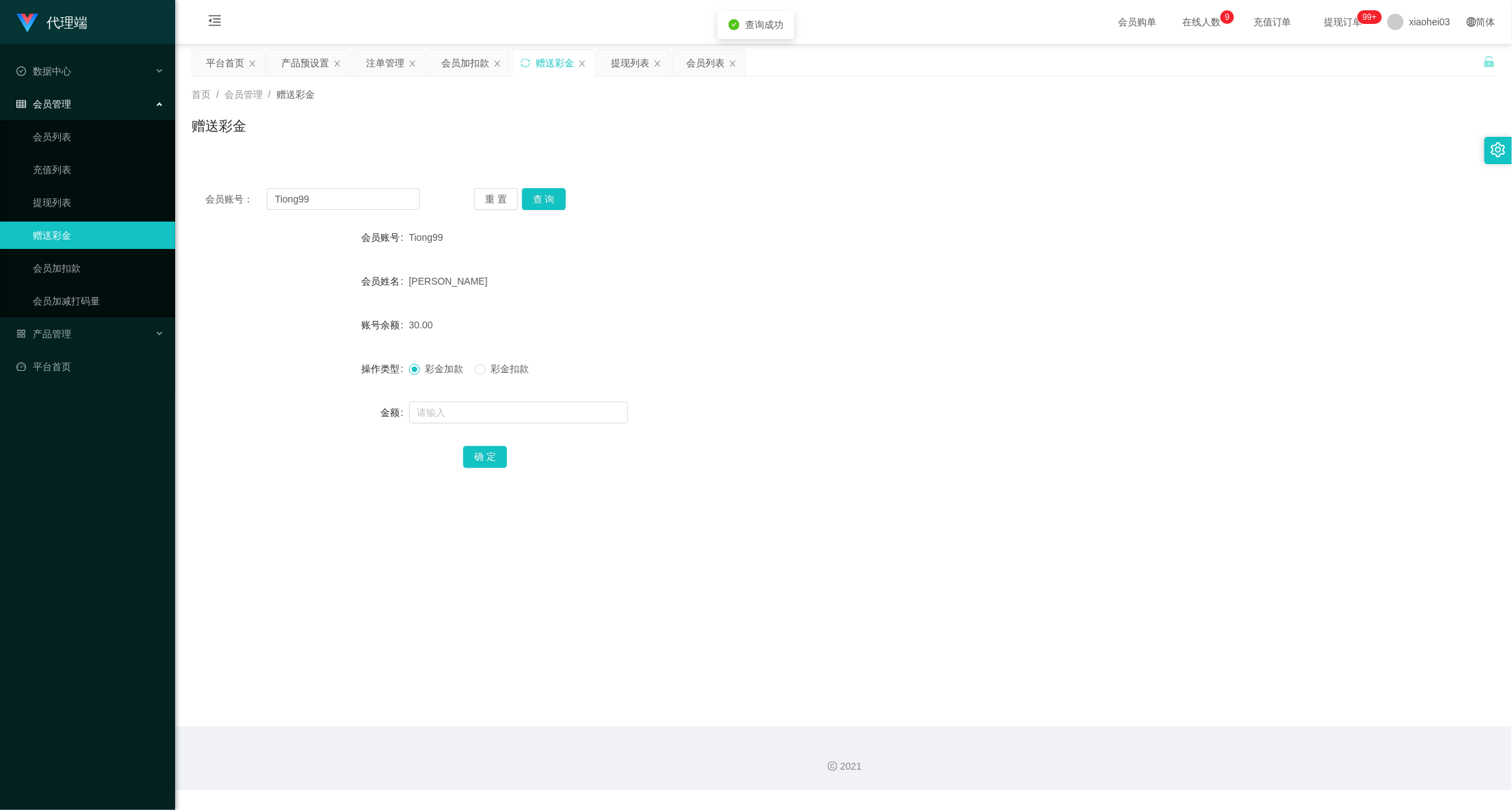
click at [499, 372] on span "彩金扣款" at bounding box center [510, 369] width 49 height 11
click at [483, 412] on input "text" at bounding box center [519, 412] width 219 height 22
type input "15"
click at [495, 449] on button "确 定" at bounding box center [485, 457] width 43 height 22
click at [682, 411] on div "15" at bounding box center [790, 413] width 761 height 27
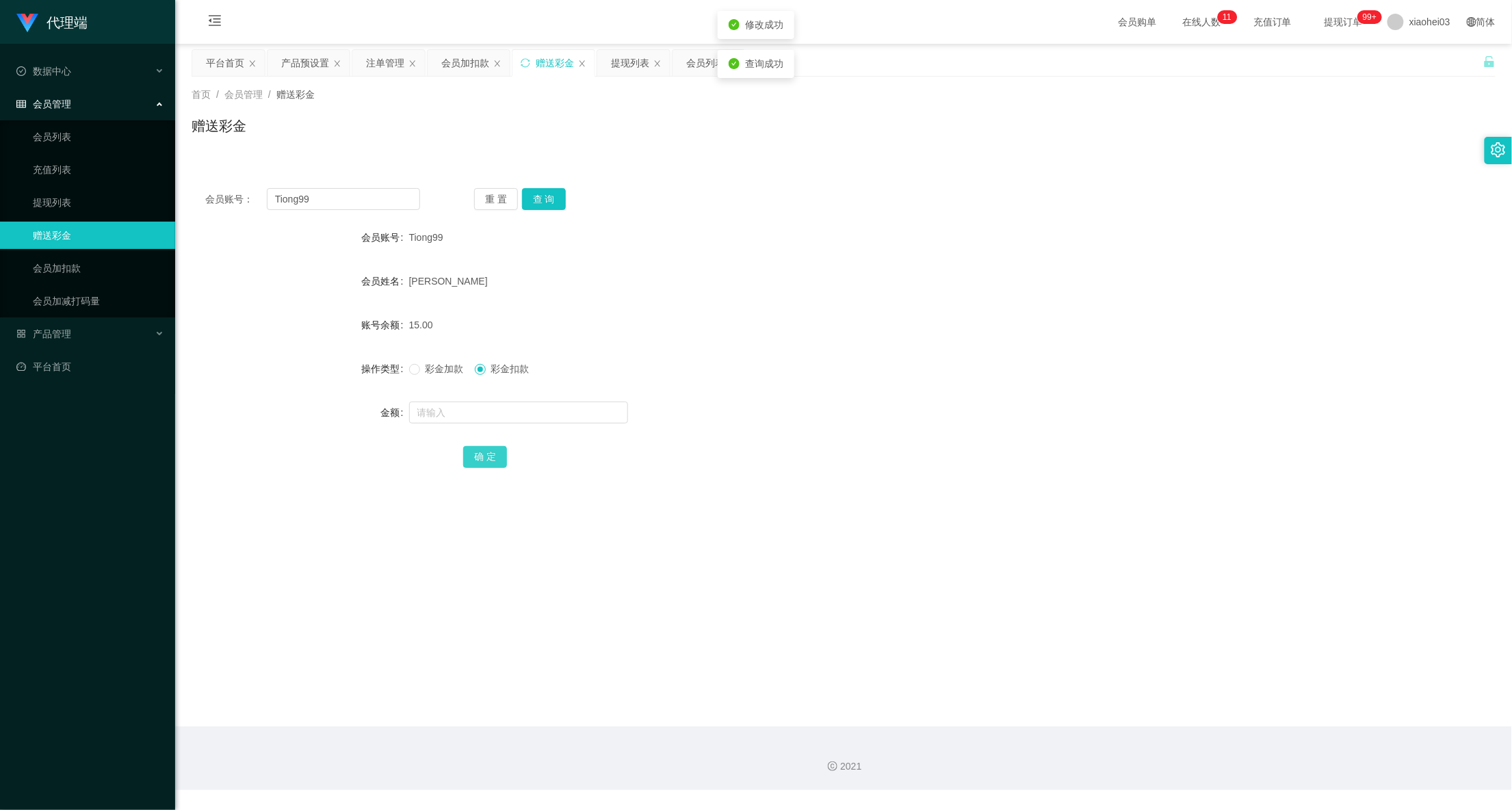
drag, startPoint x: 490, startPoint y: 467, endPoint x: 538, endPoint y: 541, distance: 88.2
click at [535, 543] on main "关闭左侧 关闭右侧 关闭其它 刷新页面 平台首页 产品预设置 注单管理 会员加扣款 赠送彩金 提现列表 会员列表 首页 / 会员管理 / 赠送彩金 / 赠送彩…" at bounding box center [844, 384] width 1337 height 683
click at [955, 381] on div "彩金加款 彩金扣款" at bounding box center [790, 369] width 761 height 27
click at [1190, 302] on form "会员账号 Tiong99 会员姓名 [PERSON_NAME] 账号余额 15.00 操作类型 彩金加款 彩金扣款 金额 确 定" at bounding box center [843, 347] width 1304 height 246
drag, startPoint x: 371, startPoint y: 185, endPoint x: 339, endPoint y: 191, distance: 32.6
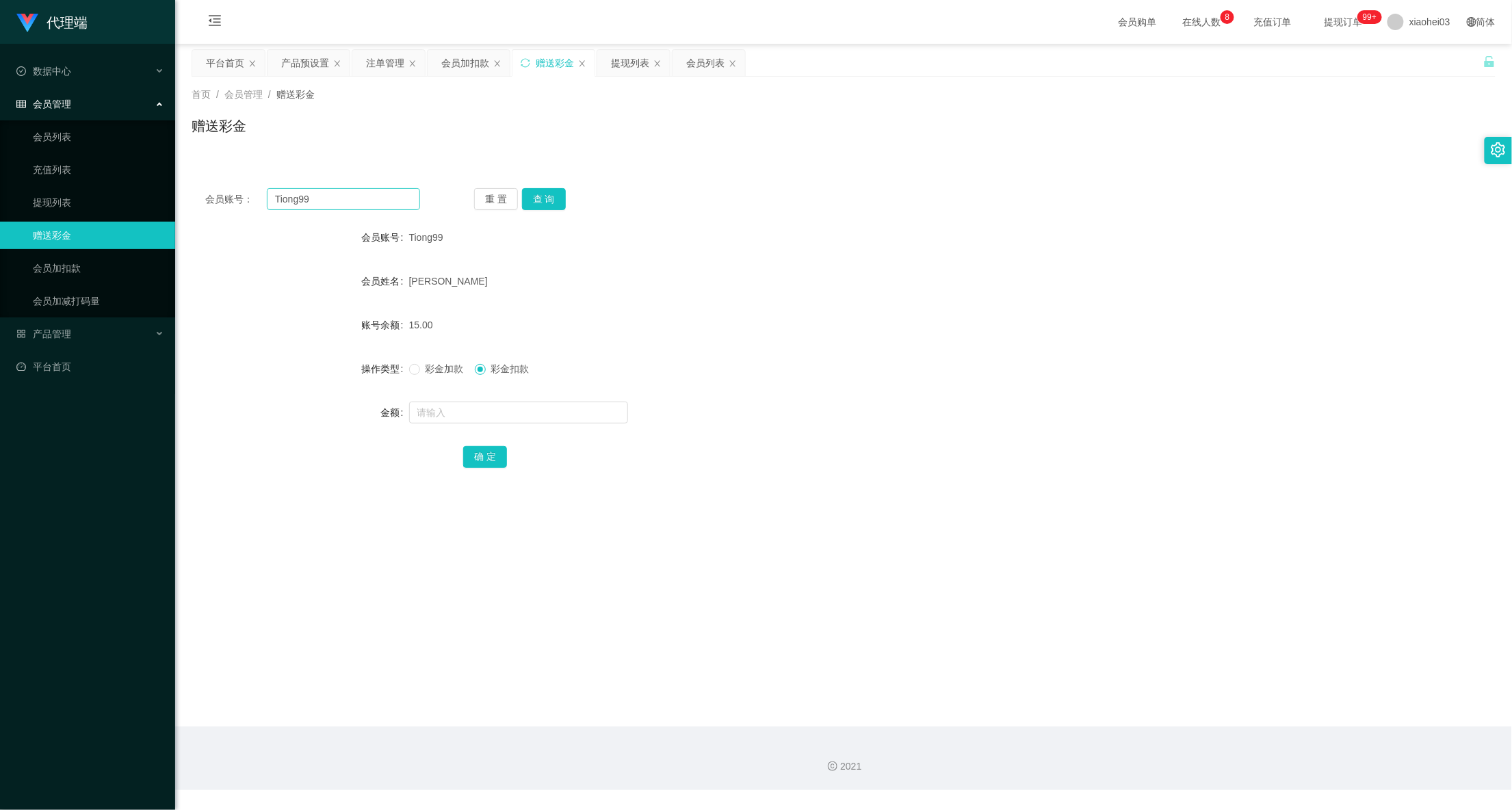
click at [339, 191] on div "会员账号： Tiong99 重 置 查 询 会员账号 Tiong99 会员姓名 [PERSON_NAME] 账号余额 15.00 操作类型 彩金加款 彩金扣款…" at bounding box center [843, 337] width 1304 height 326
drag, startPoint x: 353, startPoint y: 191, endPoint x: 158, endPoint y: 211, distance: 196.0
click at [175, 208] on main "关闭左侧 关闭右侧 关闭其它 刷新页面 平台首页 产品预设置 注单管理 会员加扣款 赠送彩金 提现列表 会员列表 首页 / 会员管理 / 赠送彩金 / 赠送彩…" at bounding box center [844, 384] width 1337 height 683
paste input "mvhdraiyan"
type input "mvhdraiyan"
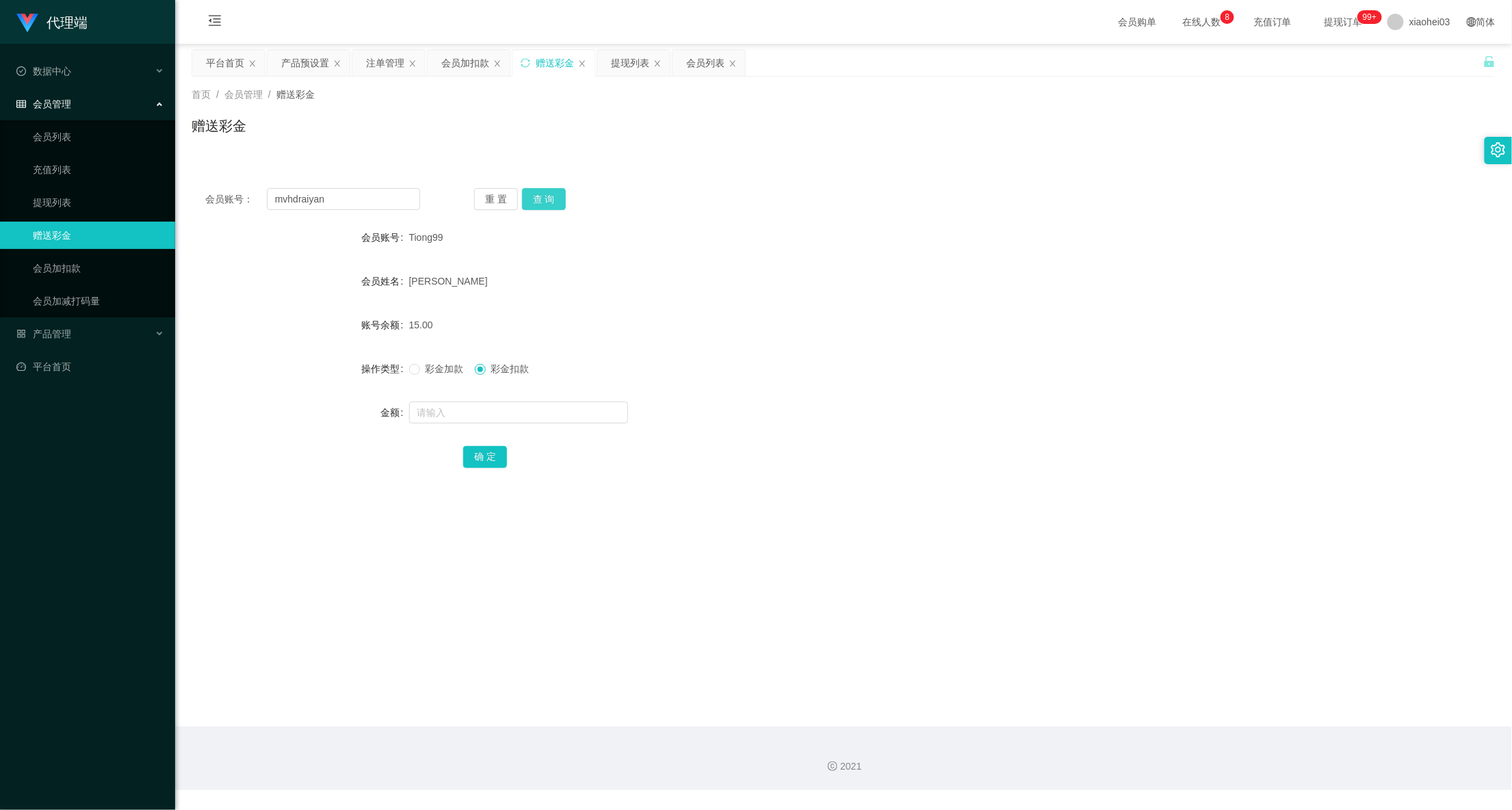
click at [537, 191] on button "查 询" at bounding box center [544, 199] width 43 height 22
click at [443, 373] on span "彩金加款" at bounding box center [444, 369] width 49 height 11
click at [485, 406] on input "text" at bounding box center [519, 412] width 219 height 22
type input "15"
click at [504, 465] on button "确 定" at bounding box center [485, 457] width 43 height 22
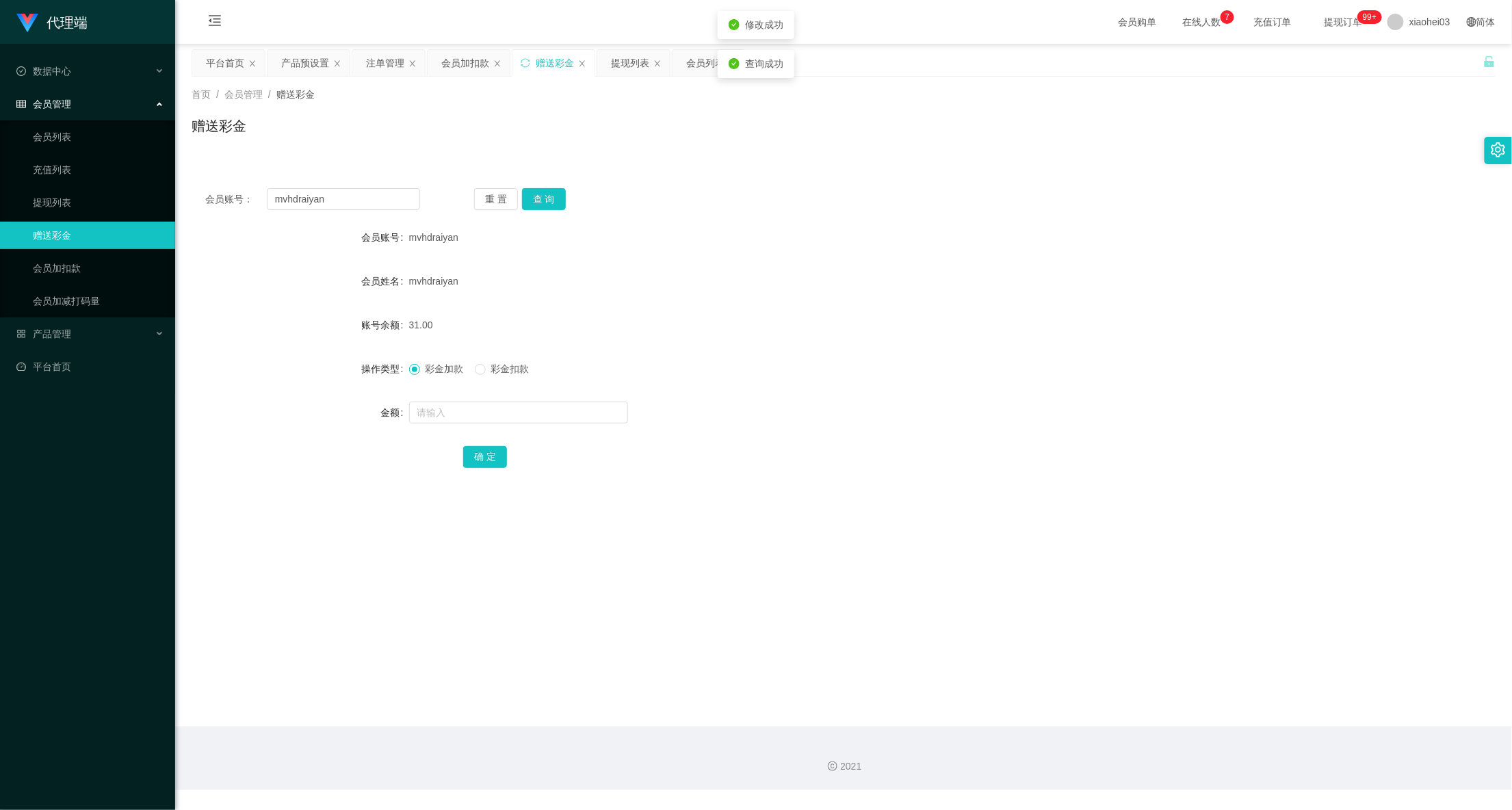
click at [828, 302] on form "会员账号 mvhdraiyan 会员姓名 mvhdraiyan 账号余额 31.00 操作类型 彩金加款 彩金扣款 金额 确 定" at bounding box center [843, 347] width 1304 height 246
